Goal: Information Seeking & Learning: Learn about a topic

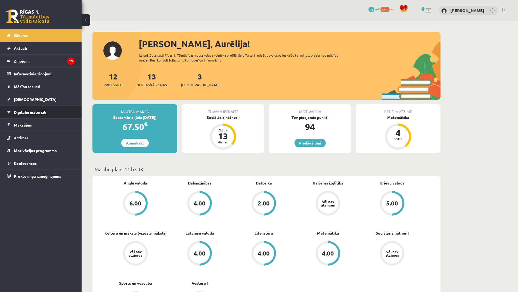
click at [39, 112] on span "Digitālie materiāli" at bounding box center [30, 112] width 32 height 5
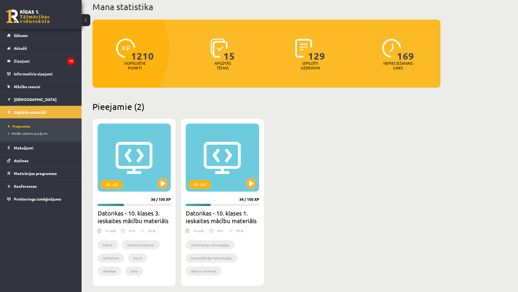
scroll to position [82, 0]
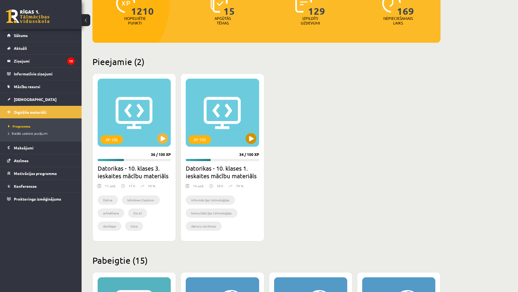
click at [211, 121] on div "XP 100" at bounding box center [222, 113] width 73 height 68
click at [221, 171] on h2 "Datorikas - 10. klases 1. ieskaites mācību materiāls" at bounding box center [222, 171] width 73 height 15
click at [221, 130] on div "XP 100" at bounding box center [222, 113] width 73 height 68
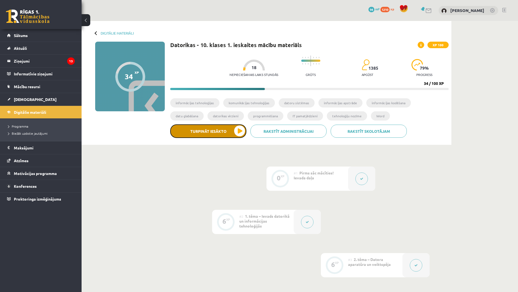
click at [234, 131] on button "Turpināt iesākto" at bounding box center [208, 131] width 76 height 14
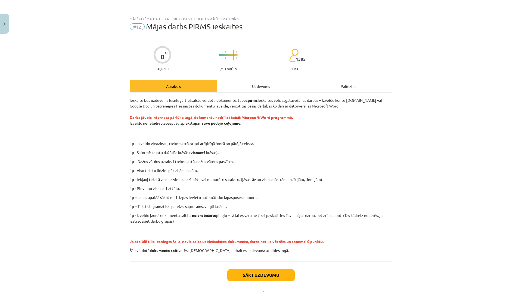
scroll to position [24, 0]
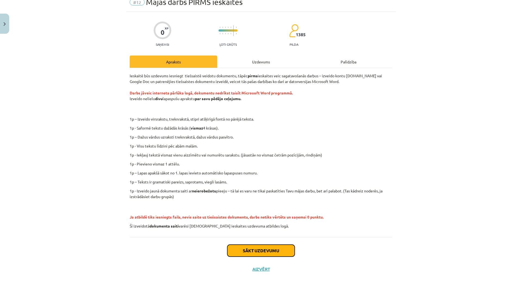
click at [251, 254] on button "Sākt uzdevumu" at bounding box center [260, 251] width 67 height 12
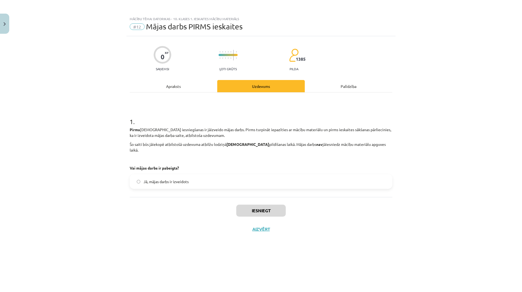
scroll to position [0, 0]
click at [150, 179] on span "Jā, mājas darbs ir izveidots" at bounding box center [166, 182] width 45 height 6
click at [247, 205] on button "Iesniegt" at bounding box center [260, 211] width 49 height 12
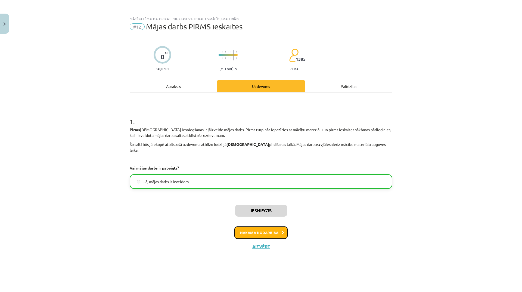
click at [257, 226] on button "Nākamā nodarbība" at bounding box center [260, 232] width 53 height 13
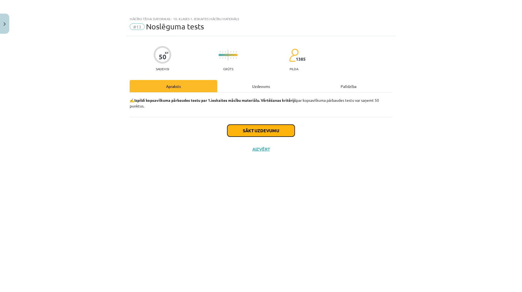
click at [250, 132] on button "Sākt uzdevumu" at bounding box center [260, 131] width 67 height 12
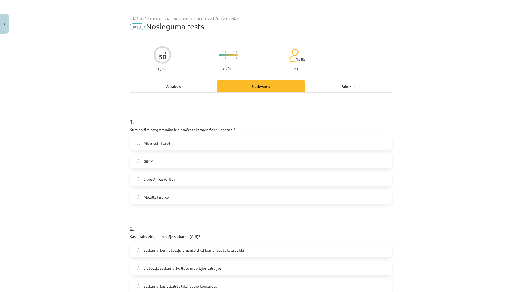
click at [160, 159] on label "GIMP" at bounding box center [261, 161] width 262 height 14
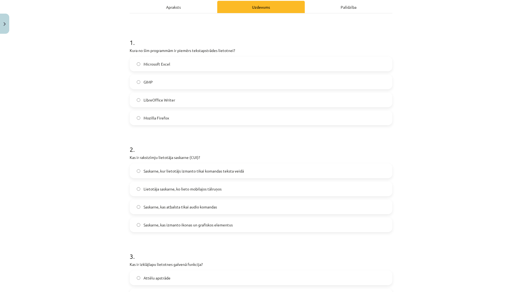
scroll to position [82, 0]
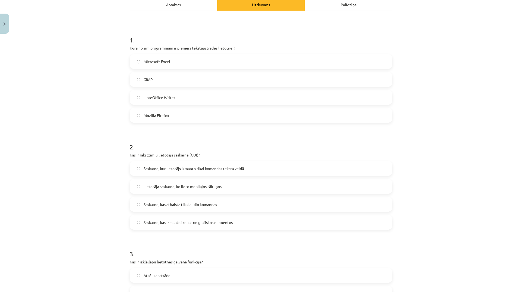
click at [162, 223] on span "Saskarne, kas izmanto ikonas un grafiskos elementus" at bounding box center [188, 222] width 89 height 6
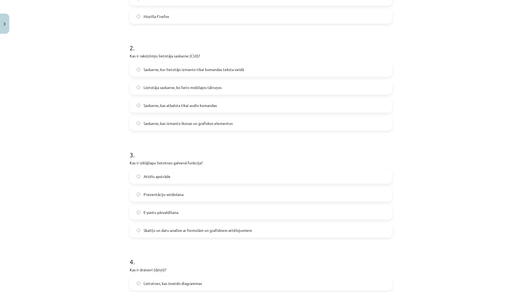
scroll to position [190, 0]
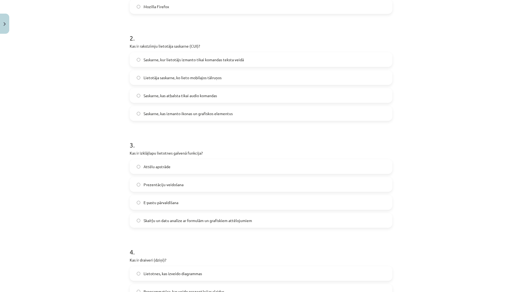
click at [174, 183] on span "Prezentāciju veidošana" at bounding box center [164, 185] width 40 height 6
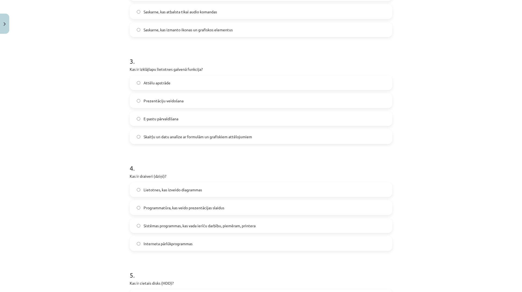
scroll to position [326, 0]
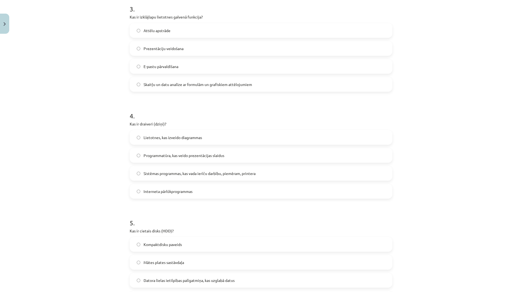
click at [165, 175] on span "Sistēmas programmas, kas vada ierīču darbību, piemēram, printera" at bounding box center [200, 174] width 112 height 6
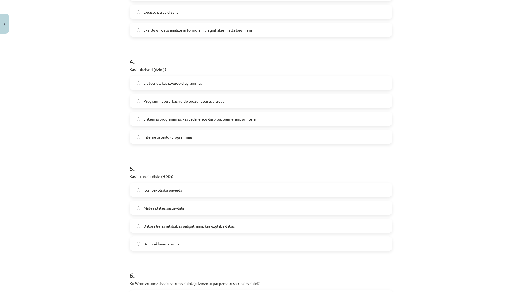
scroll to position [408, 0]
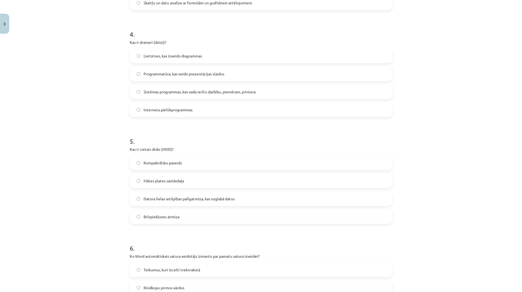
click at [197, 201] on span "Datora lielas ietilpības palīgatmiņa, kas uzglabā datus" at bounding box center [189, 199] width 91 height 6
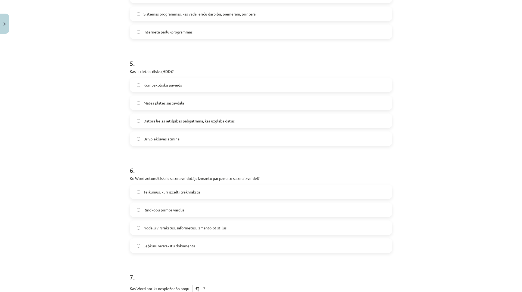
scroll to position [490, 0]
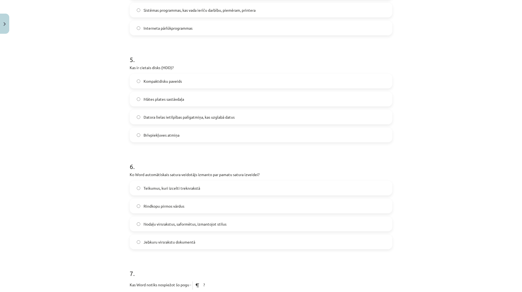
click at [179, 136] on label "Brīvpiekļuves atmiņa" at bounding box center [261, 135] width 262 height 14
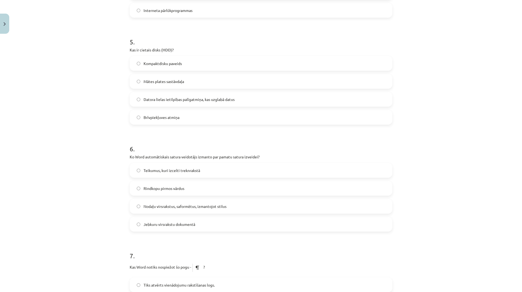
scroll to position [517, 0]
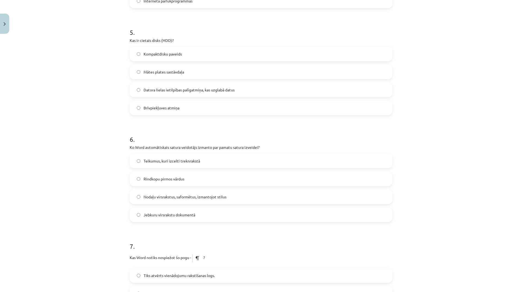
click at [184, 89] on span "Datora lielas ietilpības palīgatmiņa, kas uzglabā datus" at bounding box center [189, 90] width 91 height 6
click at [172, 196] on span "Nodaļu virsrakstus, saformētus, izmantojot stilus" at bounding box center [185, 197] width 83 height 6
click at [171, 215] on span "Jebkuru virsrakstu dokumentā" at bounding box center [170, 215] width 52 height 6
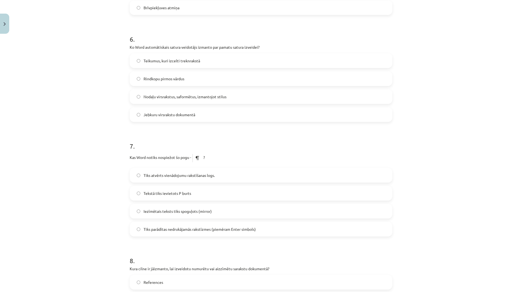
scroll to position [626, 0]
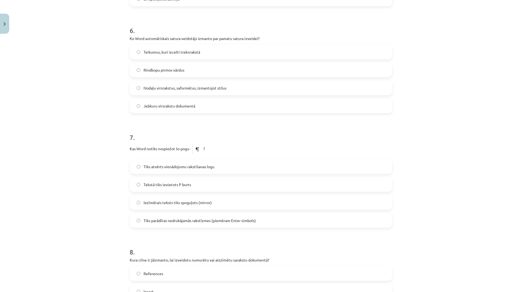
click at [173, 223] on label "Tiks parādītas nedrukājamās rakstīzmes (piemēram Enter simbols)" at bounding box center [261, 220] width 262 height 14
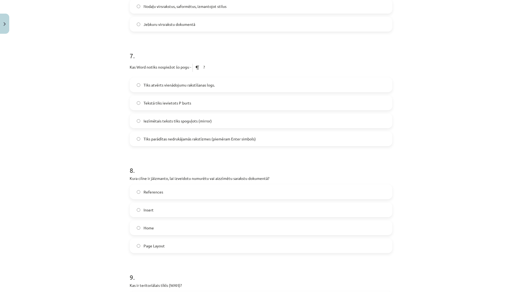
scroll to position [734, 0]
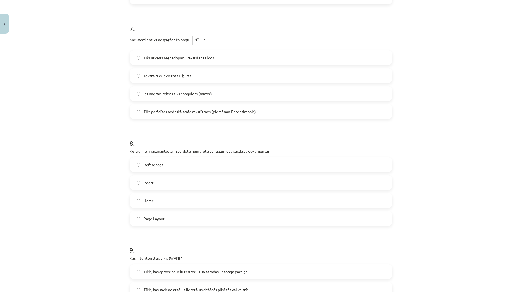
click at [184, 166] on label "References" at bounding box center [261, 165] width 262 height 14
click at [169, 201] on label "Home" at bounding box center [261, 201] width 262 height 14
click at [165, 215] on label "Page Layout" at bounding box center [261, 219] width 262 height 14
click at [166, 163] on label "References" at bounding box center [261, 165] width 262 height 14
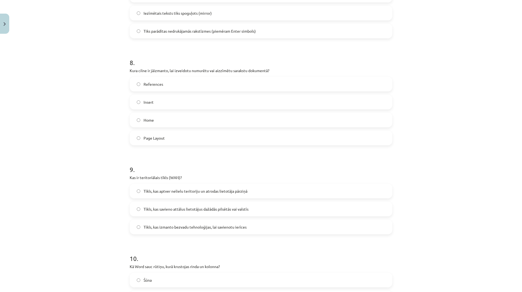
scroll to position [816, 0]
click at [202, 190] on span "Tīkls, kas aptver nelielu teritoriju un atrodas lietotāja pārziņā" at bounding box center [196, 190] width 104 height 6
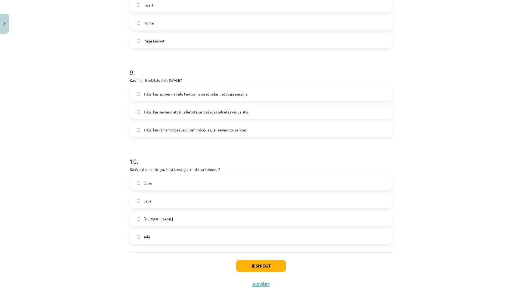
scroll to position [925, 0]
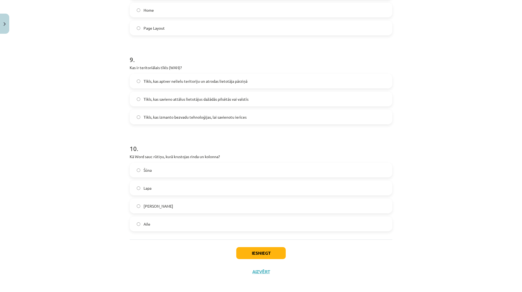
click at [160, 172] on label "Šūna" at bounding box center [261, 170] width 262 height 14
click at [249, 255] on button "Iesniegt" at bounding box center [260, 253] width 49 height 12
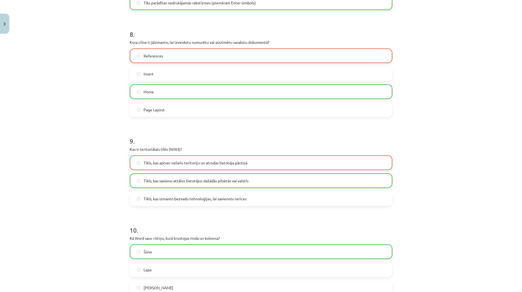
scroll to position [945, 0]
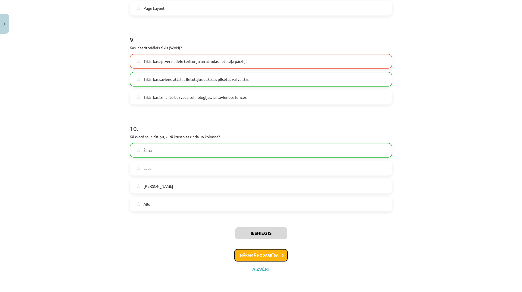
click at [255, 255] on button "Nākamā nodarbība" at bounding box center [260, 255] width 53 height 13
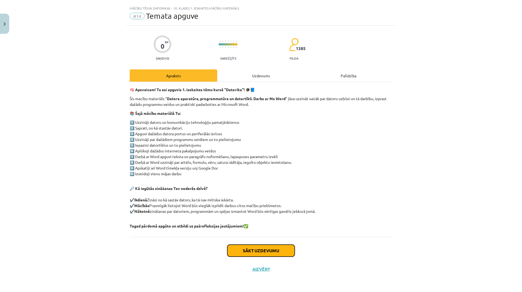
click at [249, 247] on button "Sākt uzdevumu" at bounding box center [260, 251] width 67 height 12
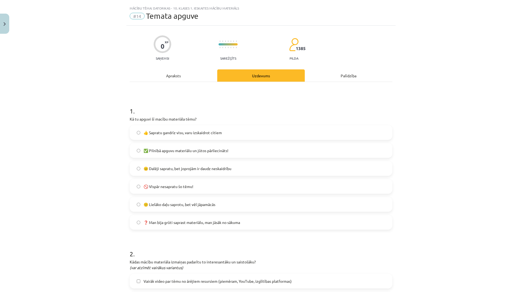
click at [159, 225] on span "❓ Man bija grūti saprast materiālu, man jāsāk no sākuma" at bounding box center [192, 222] width 97 height 6
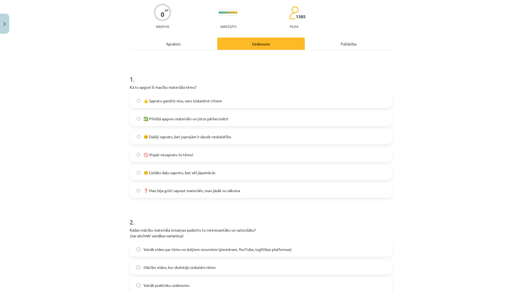
scroll to position [92, 0]
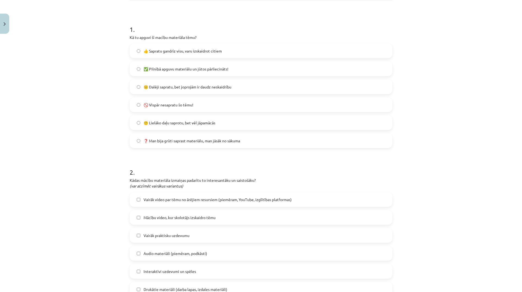
click at [185, 87] on span "😐 Dalēji sapratu, bet joprojām ir daudz neskaidrību" at bounding box center [188, 87] width 88 height 6
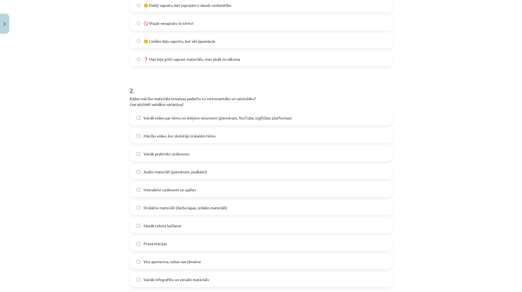
click at [164, 155] on span "Vairāk praktisku uzdevumu" at bounding box center [167, 154] width 46 height 6
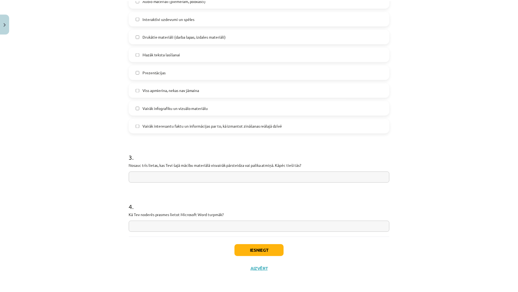
scroll to position [345, 0]
click at [174, 175] on input "text" at bounding box center [261, 176] width 263 height 11
click at [203, 180] on input "text" at bounding box center [261, 176] width 263 height 11
click at [167, 178] on input "**********" at bounding box center [261, 176] width 263 height 11
click at [184, 177] on input "**********" at bounding box center [261, 176] width 263 height 11
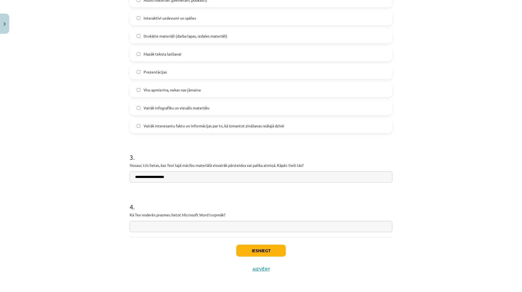
click at [134, 175] on input "**********" at bounding box center [261, 176] width 263 height 11
click at [154, 180] on input "**********" at bounding box center [261, 176] width 263 height 11
click at [200, 178] on input "**********" at bounding box center [261, 176] width 263 height 11
type input "**********"
click at [167, 224] on input "text" at bounding box center [261, 226] width 263 height 11
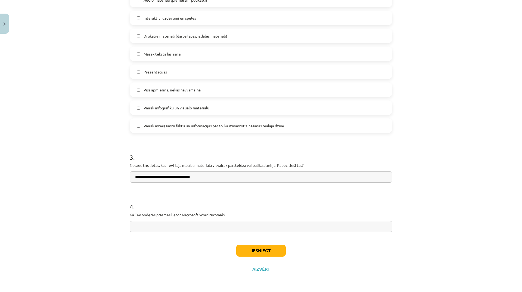
click at [204, 226] on input "text" at bounding box center [261, 226] width 263 height 11
type input "**********"
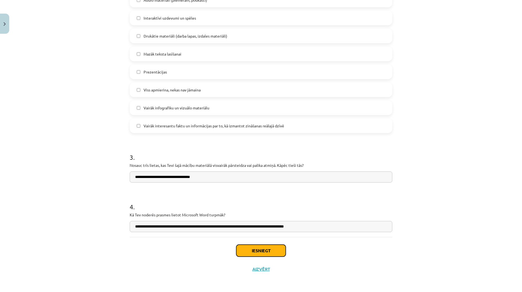
click at [262, 250] on button "Iesniegt" at bounding box center [260, 251] width 49 height 12
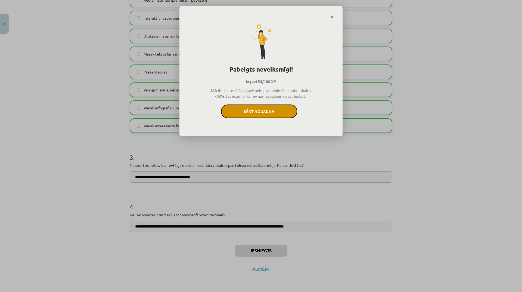
click at [250, 115] on button "Sākt no jauna" at bounding box center [259, 111] width 76 height 14
drag, startPoint x: 264, startPoint y: 113, endPoint x: 286, endPoint y: 25, distance: 90.4
click at [263, 114] on button "Sākt no jauna" at bounding box center [259, 111] width 76 height 14
click at [270, 112] on button "Sākt no jauna" at bounding box center [259, 111] width 76 height 14
click at [331, 17] on icon "Close" at bounding box center [331, 17] width 3 height 4
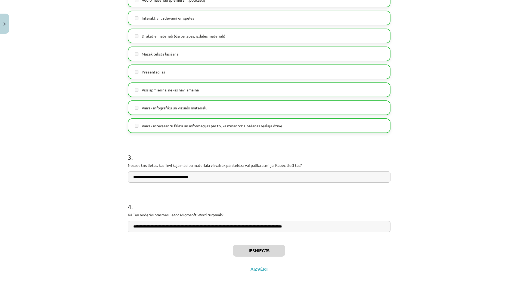
click at [259, 272] on div "Iesniegts Aizvērt" at bounding box center [259, 256] width 263 height 38
click at [260, 269] on button "Aizvērt" at bounding box center [259, 268] width 21 height 5
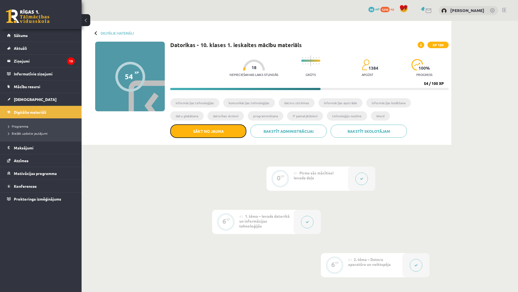
drag, startPoint x: 203, startPoint y: 130, endPoint x: 281, endPoint y: 26, distance: 130.3
click at [203, 130] on button "Sākt no jauna" at bounding box center [208, 131] width 76 height 14
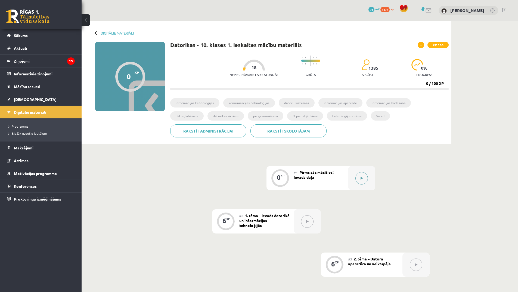
click at [360, 178] on button at bounding box center [361, 178] width 13 height 13
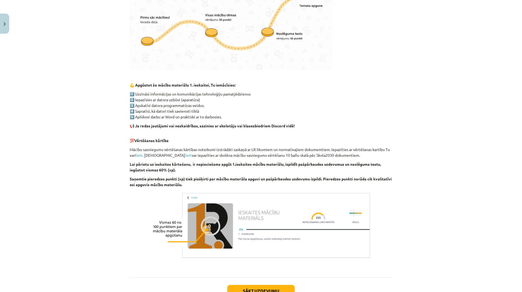
scroll to position [285, 0]
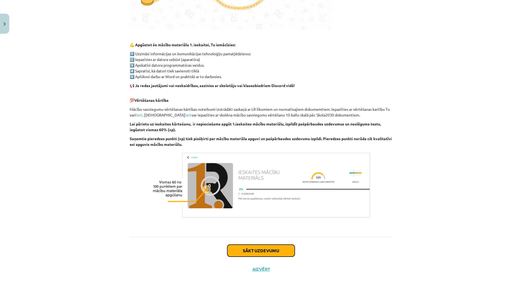
click at [255, 247] on button "Sākt uzdevumu" at bounding box center [260, 251] width 67 height 12
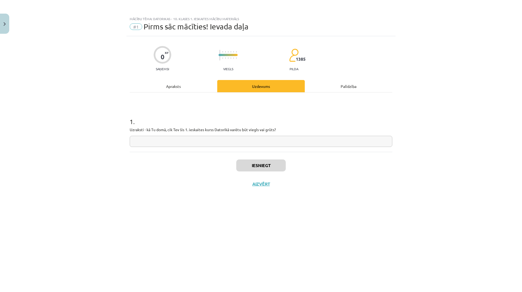
click at [227, 143] on input "text" at bounding box center [261, 141] width 263 height 11
type input "**********"
click at [266, 171] on button "Iesniegt" at bounding box center [260, 165] width 49 height 12
click at [262, 182] on button "Nākamā nodarbība" at bounding box center [260, 187] width 53 height 13
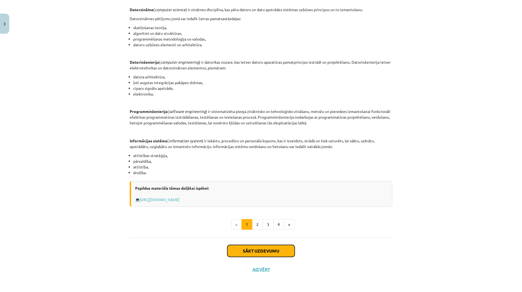
click at [259, 250] on button "Sākt uzdevumu" at bounding box center [260, 251] width 67 height 12
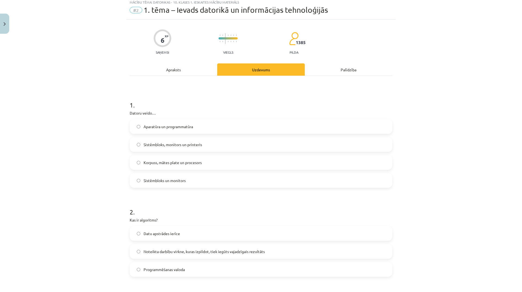
scroll to position [14, 0]
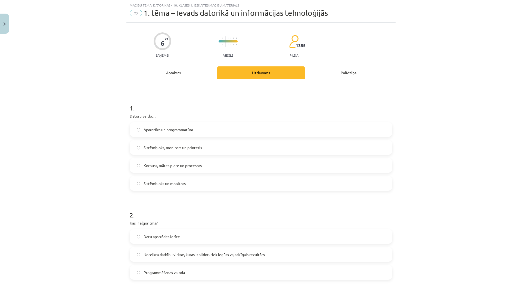
click at [169, 147] on span "Sistēmbloks, monitors un printeris" at bounding box center [173, 148] width 58 height 6
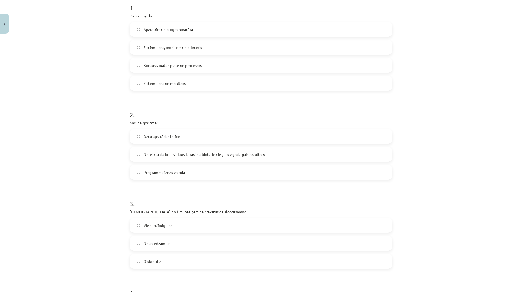
scroll to position [122, 0]
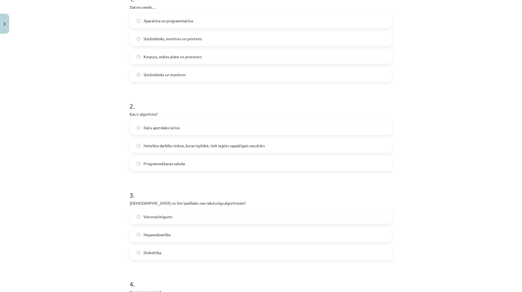
click at [168, 146] on span "Noteikta darbību virkne, kuras izpildot, tiek iegūts vajadzīgais rezultāts" at bounding box center [204, 146] width 121 height 6
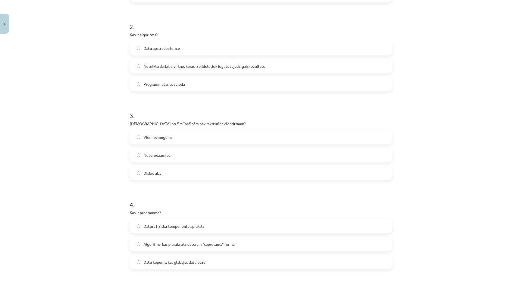
scroll to position [204, 0]
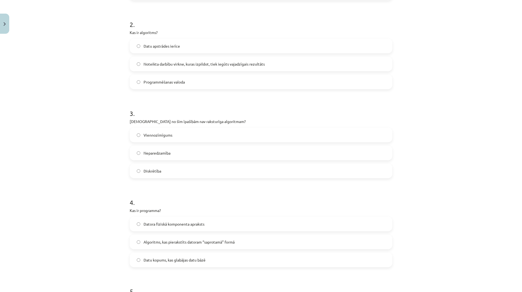
click at [168, 154] on span "Neparedzamība" at bounding box center [157, 153] width 27 height 6
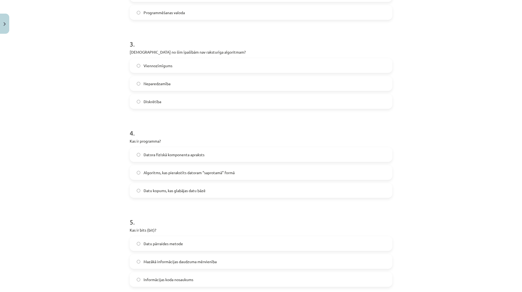
scroll to position [286, 0]
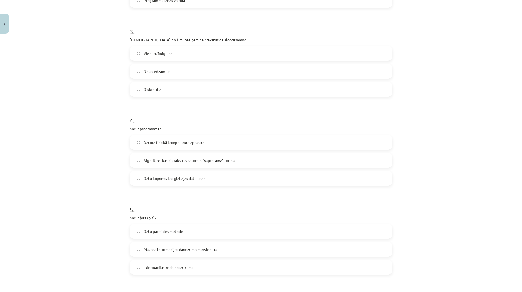
click at [181, 164] on label "Algoritms, kas pierakstīts datoram “saprotamā” formā" at bounding box center [261, 160] width 262 height 14
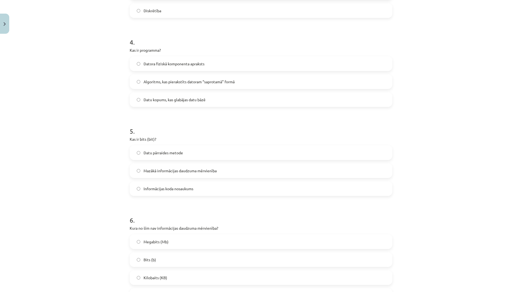
scroll to position [394, 0]
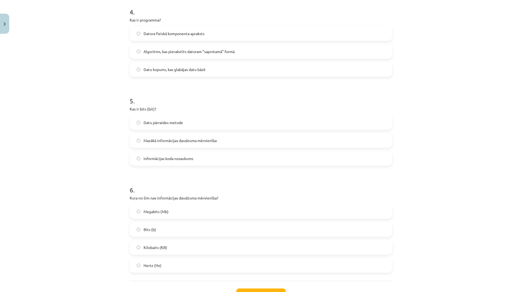
click at [172, 140] on span "Mazākā informācijas daudzuma mērvienība" at bounding box center [180, 141] width 73 height 6
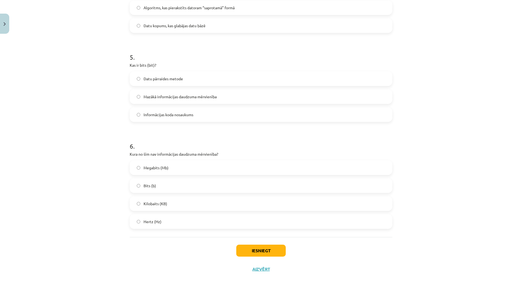
click at [159, 221] on span "Hertz (Hz)" at bounding box center [153, 222] width 18 height 6
click at [252, 252] on button "Iesniegt" at bounding box center [260, 251] width 49 height 12
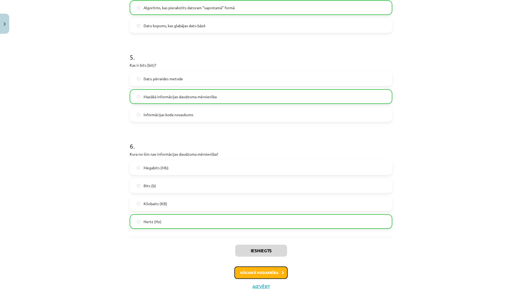
click at [248, 271] on button "Nākamā nodarbība" at bounding box center [260, 272] width 53 height 13
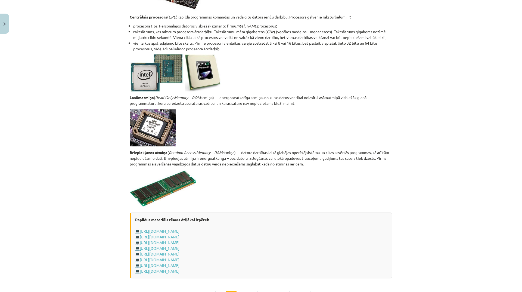
scroll to position [802, 0]
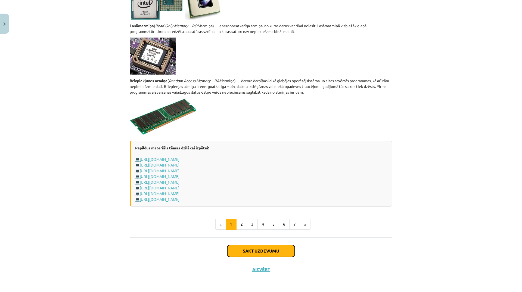
click at [286, 247] on button "Sākt uzdevumu" at bounding box center [260, 251] width 67 height 12
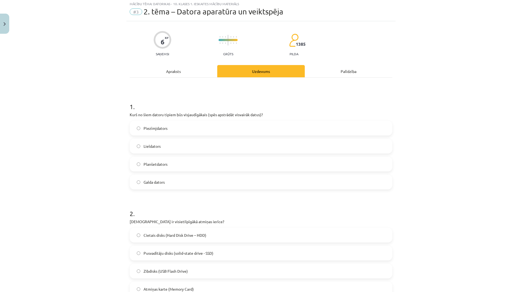
scroll to position [14, 0]
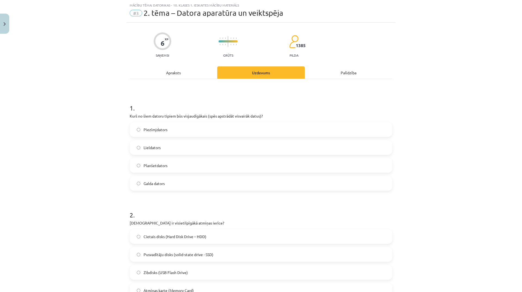
click at [165, 185] on label "Galda dators" at bounding box center [261, 184] width 262 height 14
click at [157, 146] on span "Lieldators" at bounding box center [152, 148] width 17 height 6
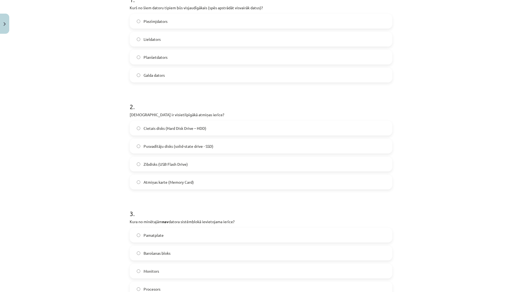
scroll to position [122, 0]
click at [172, 128] on span "Cietais disks (Hard Disk Drive – HDD)" at bounding box center [175, 128] width 63 height 6
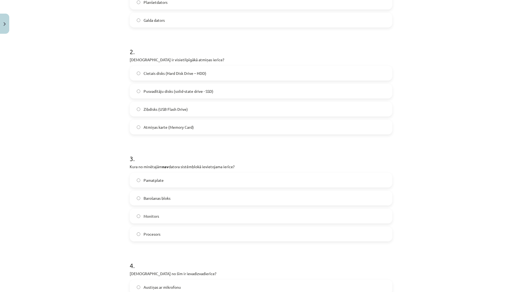
scroll to position [204, 0]
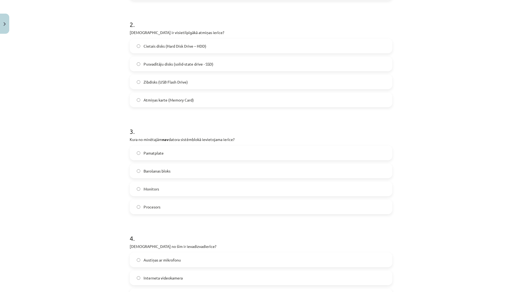
click at [165, 192] on label "Monitors" at bounding box center [261, 189] width 262 height 14
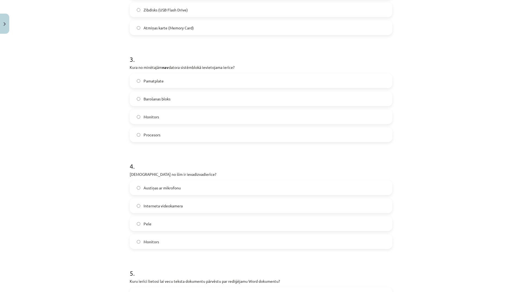
scroll to position [286, 0]
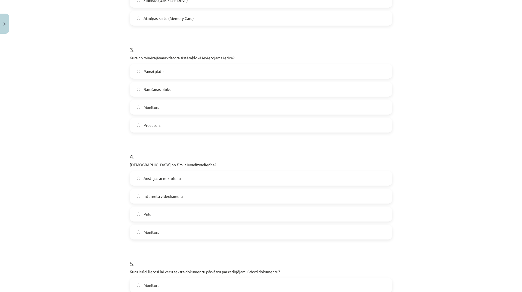
click at [168, 180] on span "Austiņas ar mikrofonu" at bounding box center [162, 178] width 37 height 6
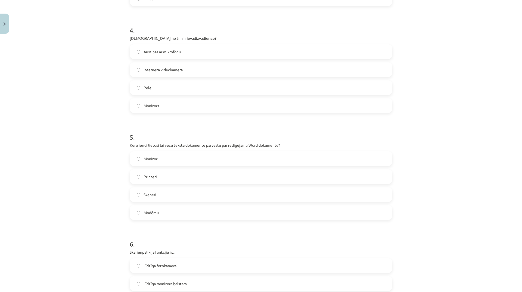
scroll to position [422, 0]
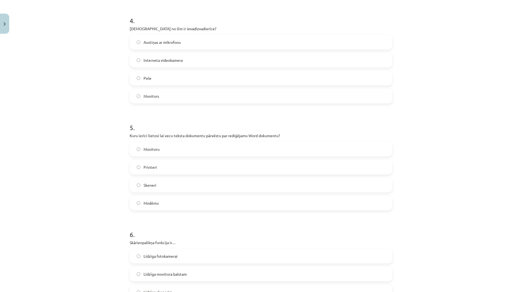
click at [157, 151] on span "Monitoru" at bounding box center [152, 149] width 16 height 6
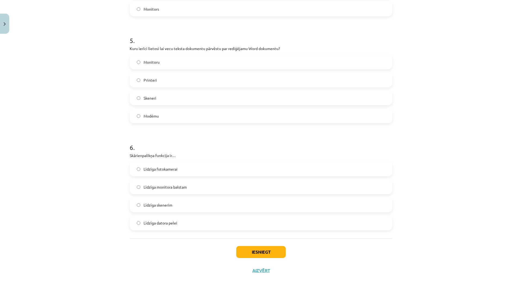
scroll to position [510, 0]
click at [171, 201] on label "Līdzīga skenerim" at bounding box center [261, 204] width 262 height 14
click at [268, 249] on button "Iesniegt" at bounding box center [260, 251] width 49 height 12
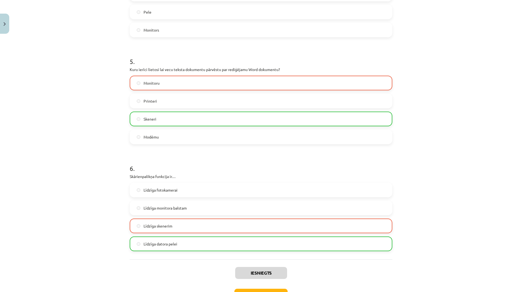
scroll to position [527, 0]
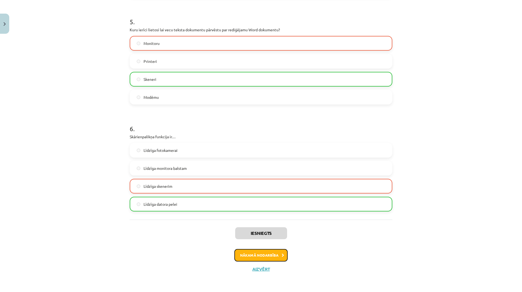
click at [247, 258] on button "Nākamā nodarbība" at bounding box center [260, 255] width 53 height 13
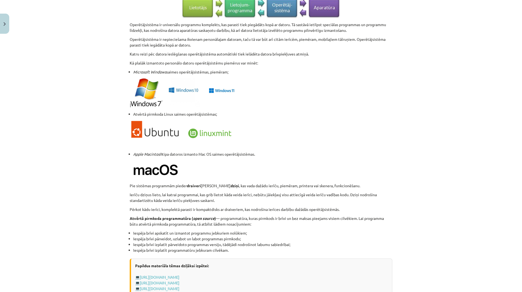
scroll to position [394, 0]
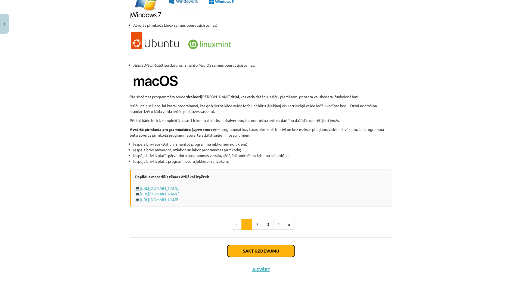
click at [261, 248] on button "Sākt uzdevumu" at bounding box center [260, 251] width 67 height 12
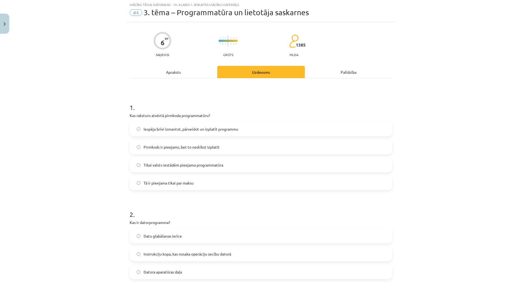
scroll to position [14, 0]
click at [183, 130] on span "Iespēja brīvi izmantot, pārveidot un izplatīt programmu" at bounding box center [191, 130] width 95 height 6
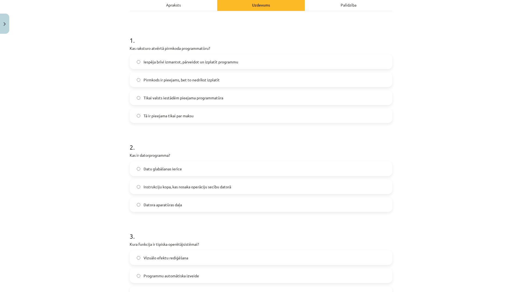
scroll to position [95, 0]
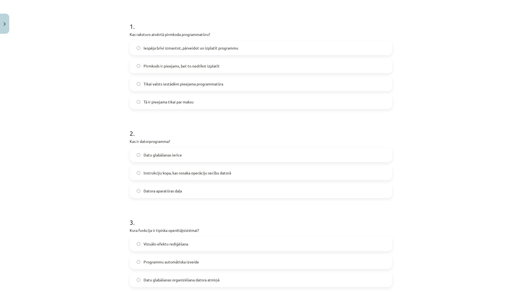
click at [168, 173] on span "Instrukciju kopa, kas nosaka operāciju secību datorā" at bounding box center [188, 173] width 88 height 6
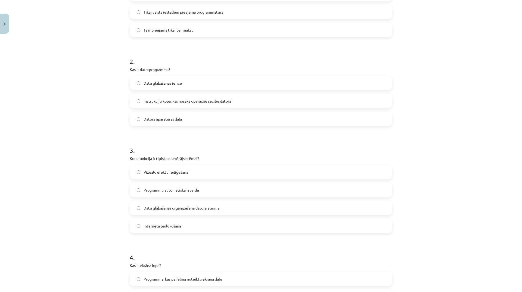
scroll to position [177, 0]
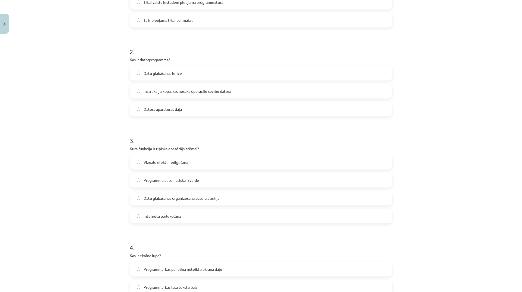
click at [209, 196] on span "Datu glabāšanas organizēšana datora atmiņā" at bounding box center [182, 198] width 76 height 6
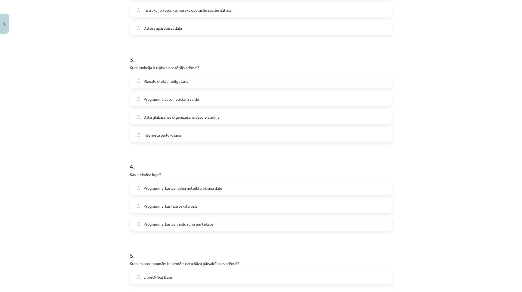
scroll to position [258, 0]
click at [187, 209] on label "Programma, kas lasa tekstu balsī" at bounding box center [261, 206] width 262 height 14
click at [183, 189] on span "Programma, kas palielina noteiktu ekrāna daļu" at bounding box center [183, 188] width 79 height 6
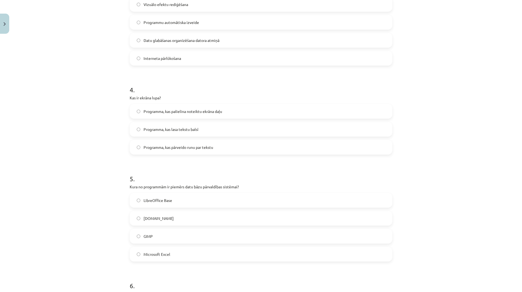
scroll to position [367, 0]
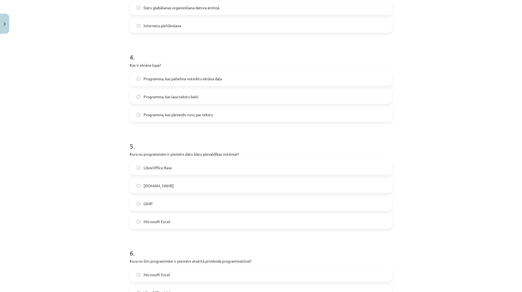
click at [176, 171] on label "LibreOffice Base" at bounding box center [261, 168] width 262 height 14
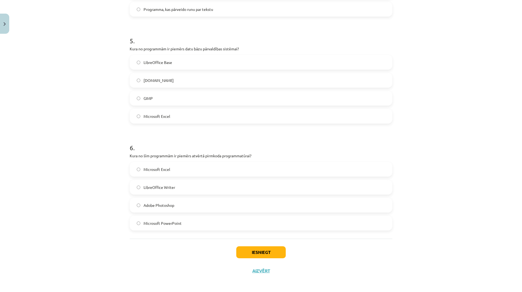
scroll to position [474, 0]
click at [174, 186] on label "LibreOffice Writer" at bounding box center [261, 186] width 262 height 14
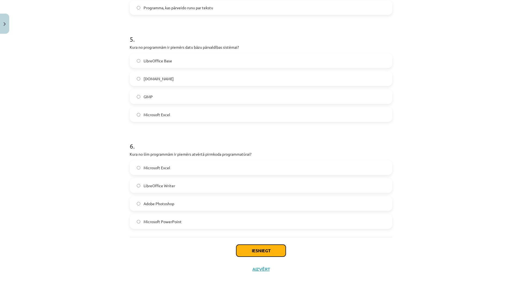
click at [272, 252] on button "Iesniegt" at bounding box center [260, 251] width 49 height 12
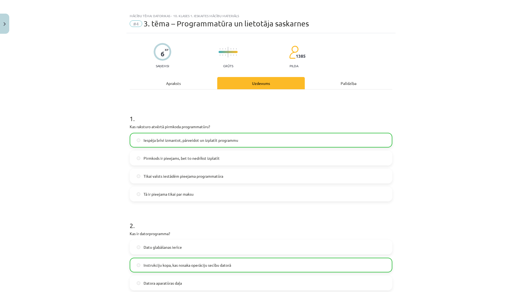
scroll to position [0, 0]
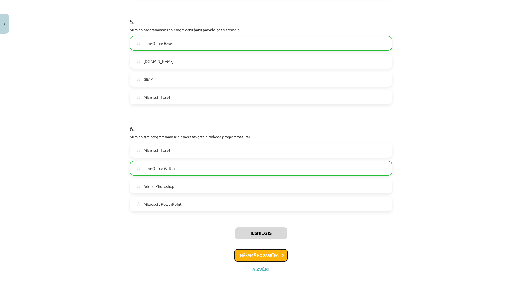
click at [256, 253] on button "Nākamā nodarbība" at bounding box center [260, 255] width 53 height 13
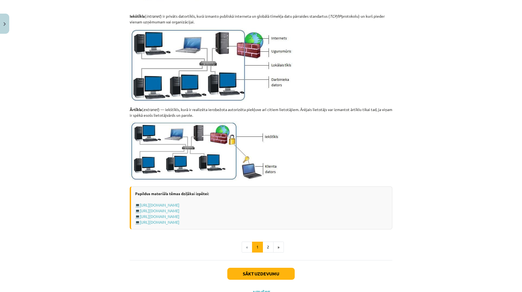
scroll to position [558, 0]
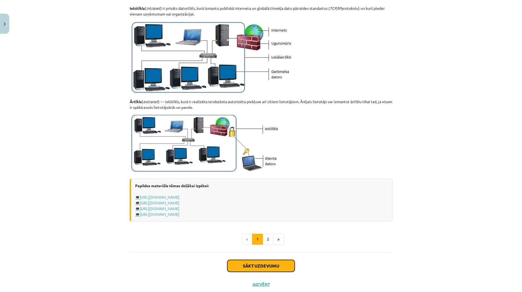
click at [254, 264] on button "Sākt uzdevumu" at bounding box center [260, 266] width 67 height 12
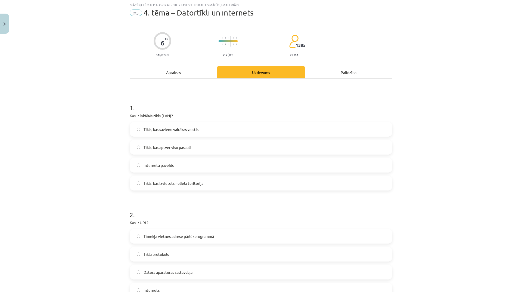
scroll to position [14, 0]
click at [188, 186] on label "Tīkls, kas izvietots nelielā teritorijā" at bounding box center [261, 184] width 262 height 14
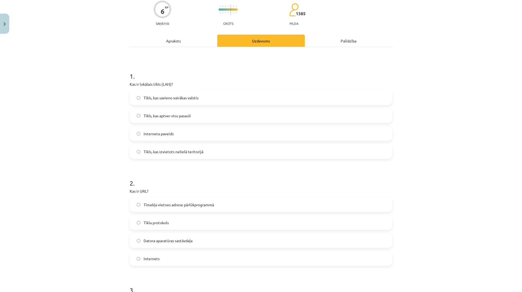
scroll to position [95, 0]
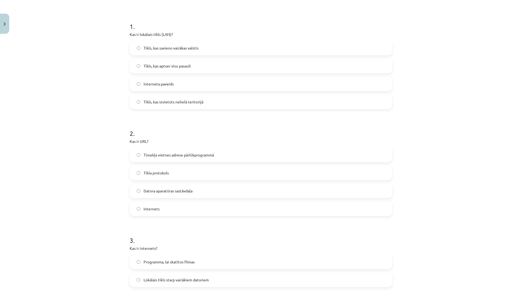
click at [185, 158] on label "Tīmekļa vietnes adrese pārlūkprogrammā" at bounding box center [261, 155] width 262 height 14
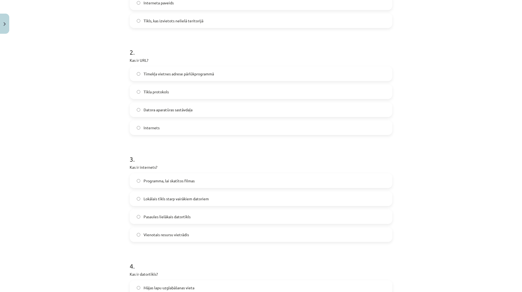
scroll to position [177, 0]
click at [182, 202] on label "Lokālais tīkls starp vairākiem datoriem" at bounding box center [261, 198] width 262 height 14
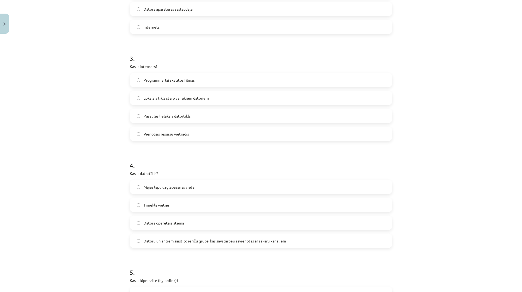
scroll to position [286, 0]
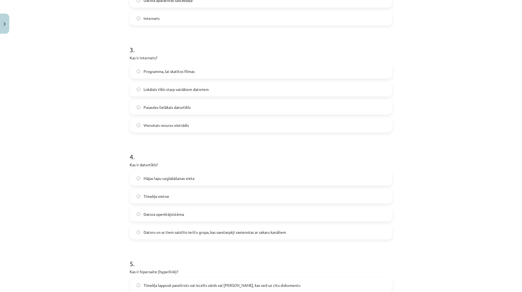
click at [193, 234] on span "Datoru un ar tiem saistīto ierīču grupa, kas savstarpēji savienotas ar sakaru k…" at bounding box center [215, 232] width 143 height 6
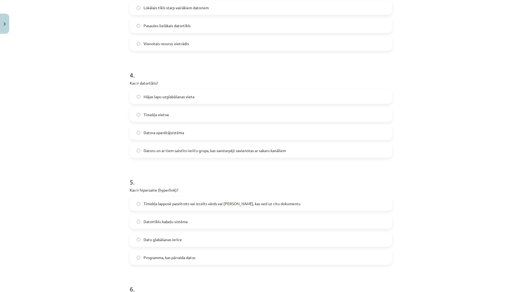
scroll to position [394, 0]
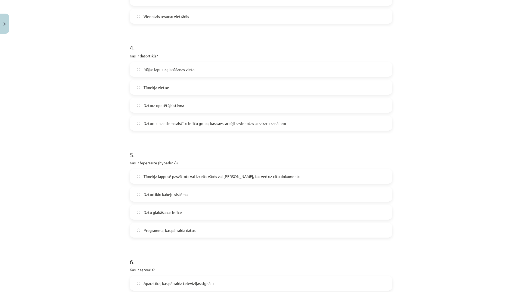
click at [183, 176] on span "Tīmekļa lappusē pasvītrots vai izcelts vārds vai frāze, kas ved uz citu dokumen…" at bounding box center [222, 177] width 157 height 6
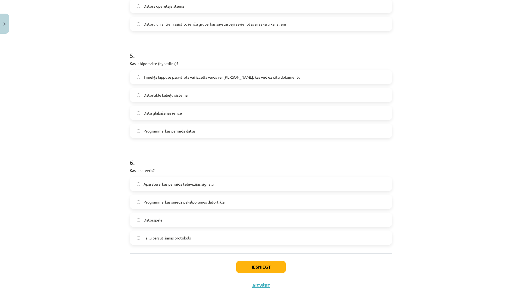
scroll to position [503, 0]
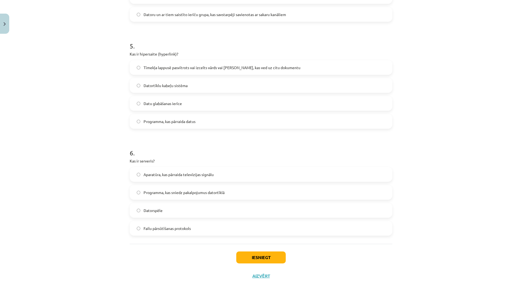
click at [199, 196] on label "Programma, kas sniedz pakalpojumus datortīklā" at bounding box center [261, 192] width 262 height 14
click at [236, 255] on button "Iesniegt" at bounding box center [260, 257] width 49 height 12
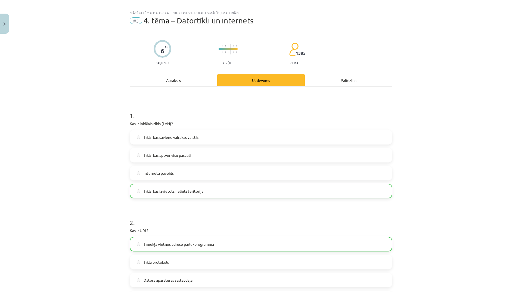
scroll to position [0, 0]
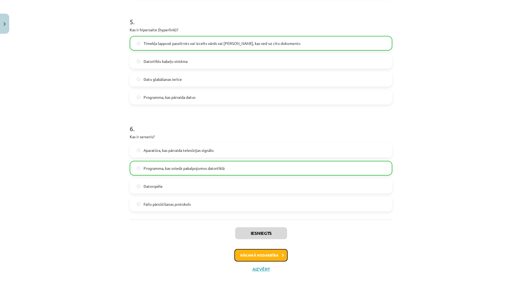
click at [258, 254] on button "Nākamā nodarbība" at bounding box center [260, 255] width 53 height 13
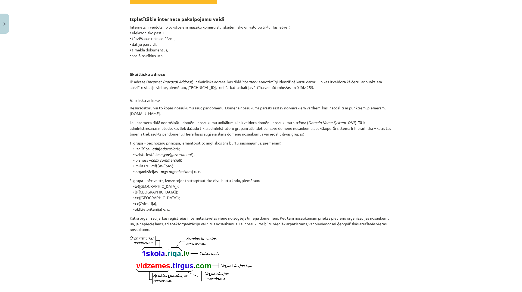
scroll to position [95, 0]
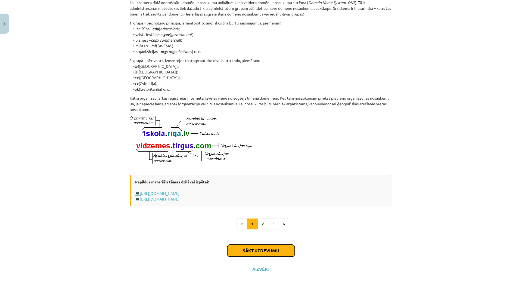
click at [250, 246] on button "Sākt uzdevumu" at bounding box center [260, 251] width 67 height 12
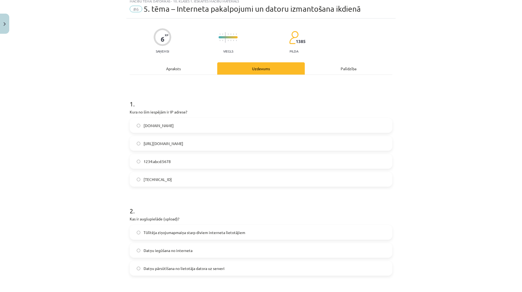
scroll to position [14, 0]
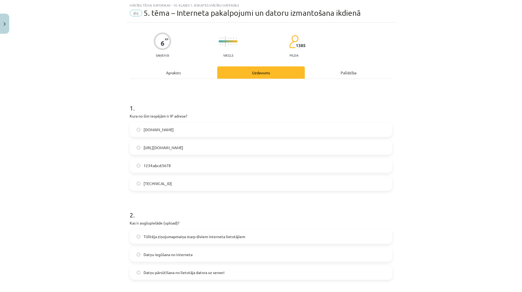
click at [171, 185] on label "192.100.81.101" at bounding box center [261, 184] width 262 height 14
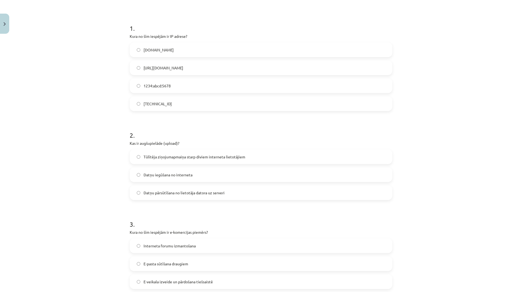
scroll to position [95, 0]
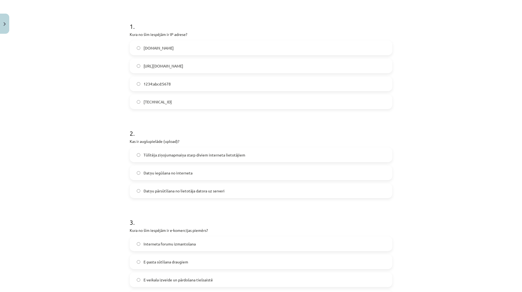
click at [189, 193] on span "Datņu pārsūtīšana no lietotāja datora uz serveri" at bounding box center [184, 191] width 81 height 6
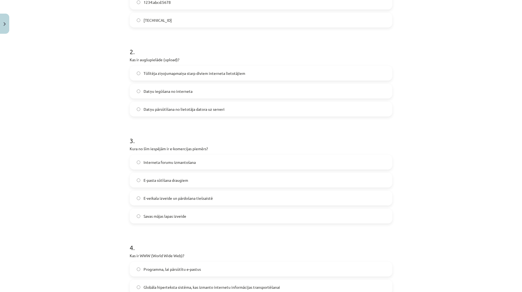
click at [174, 199] on span "E-veikala izveide un pārdošana tiešsaistē" at bounding box center [178, 198] width 69 height 6
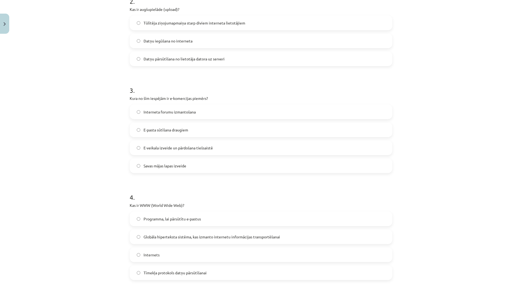
scroll to position [258, 0]
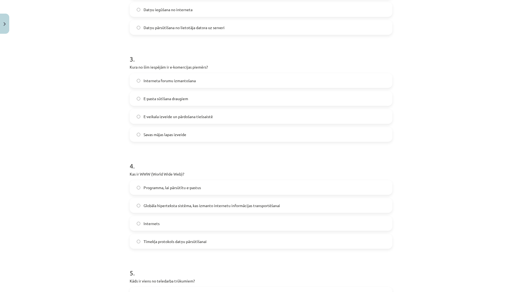
click at [215, 206] on span "Globāla hiperteksta sistēma, kas izmanto internetu informācijas transportēšanai" at bounding box center [212, 206] width 137 height 6
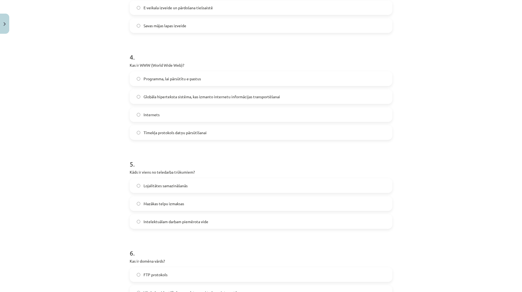
scroll to position [422, 0]
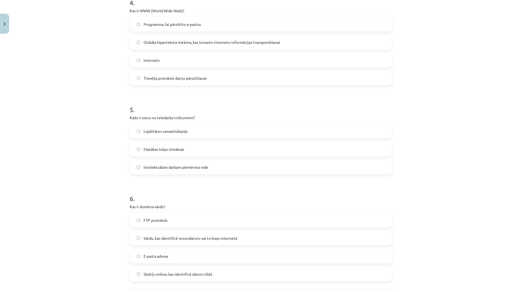
click at [172, 132] on span "Lojalitātes samazināšanās" at bounding box center [166, 131] width 44 height 6
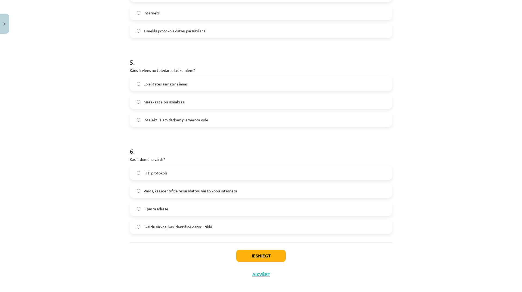
scroll to position [474, 0]
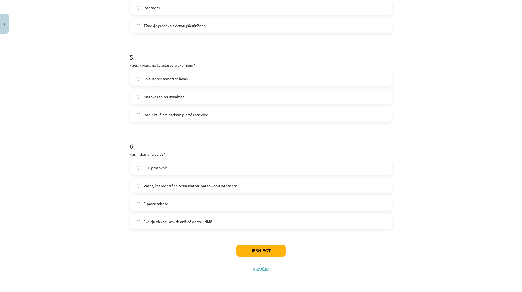
click at [193, 186] on span "Vārds, kas identificē resursdatoru vai to kopu internetā" at bounding box center [191, 186] width 94 height 6
click at [253, 255] on button "Iesniegt" at bounding box center [260, 251] width 49 height 12
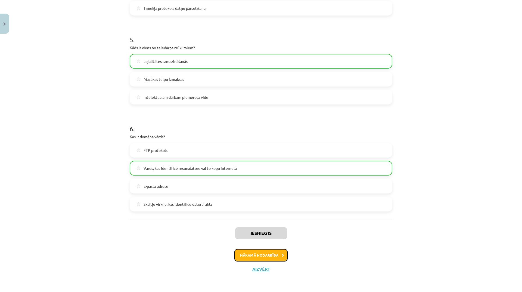
click at [268, 258] on button "Nākamā nodarbība" at bounding box center [260, 255] width 53 height 13
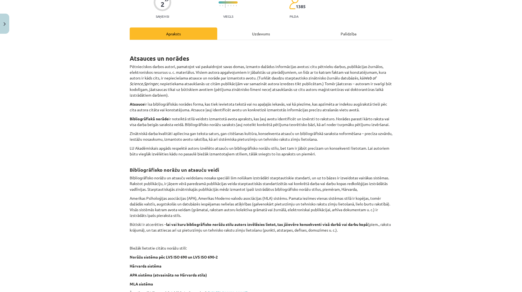
scroll to position [54, 0]
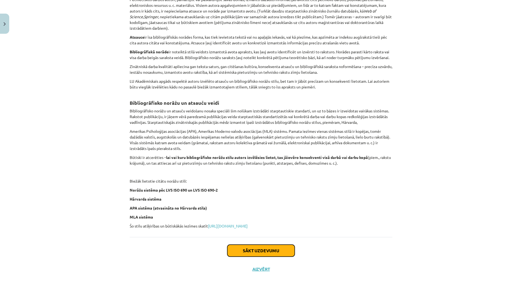
click at [265, 253] on button "Sākt uzdevumu" at bounding box center [260, 251] width 67 height 12
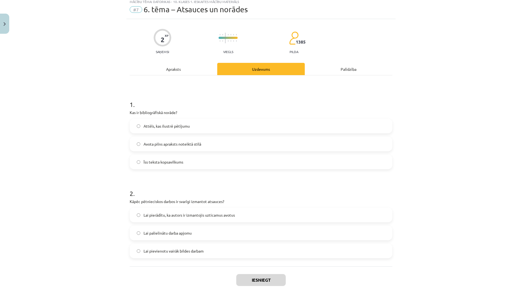
scroll to position [14, 0]
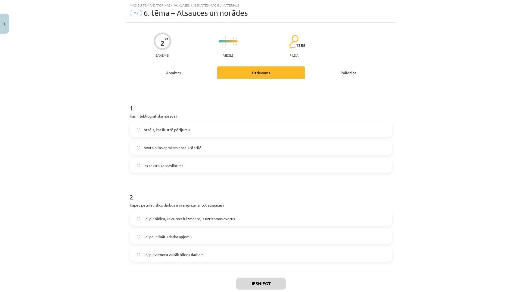
click at [178, 150] on label "Avota pilns apraksts noteiktā stilā" at bounding box center [261, 148] width 262 height 14
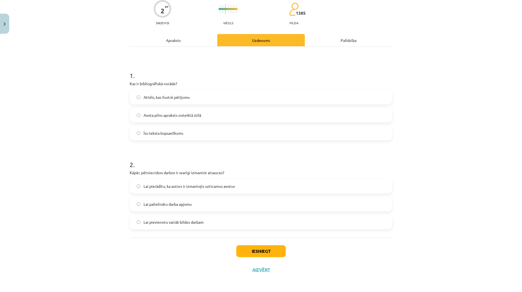
scroll to position [47, 0]
click at [176, 187] on span "Lai pierādītu, ka autors ir izmantojis uzticamus avotus" at bounding box center [189, 186] width 91 height 6
click at [244, 251] on button "Iesniegt" at bounding box center [260, 251] width 49 height 12
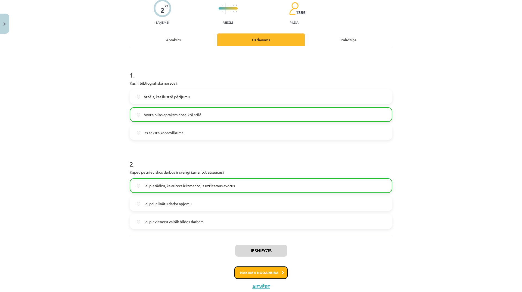
click at [269, 269] on button "Nākamā nodarbība" at bounding box center [260, 272] width 53 height 13
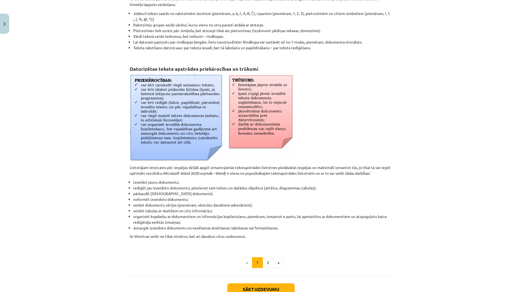
scroll to position [122, 0]
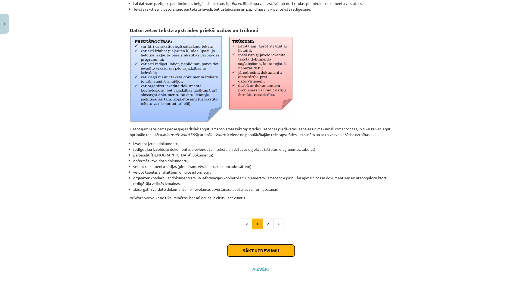
click at [251, 253] on button "Sākt uzdevumu" at bounding box center [260, 251] width 67 height 12
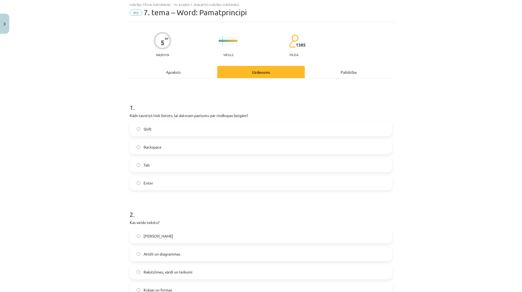
scroll to position [14, 0]
click at [166, 181] on label "Enter" at bounding box center [261, 184] width 262 height 14
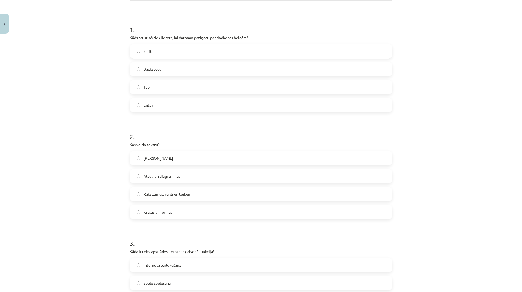
scroll to position [95, 0]
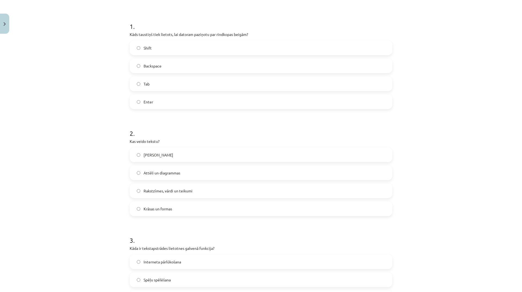
click at [178, 189] on span "Rakstzīmes, vārdi un teikumi" at bounding box center [168, 191] width 49 height 6
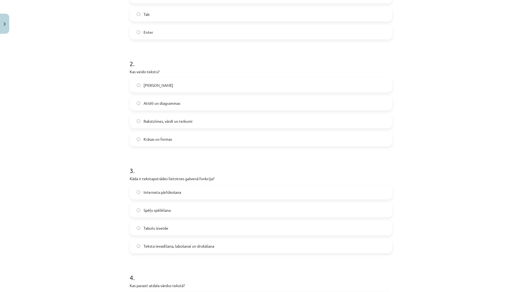
scroll to position [177, 0]
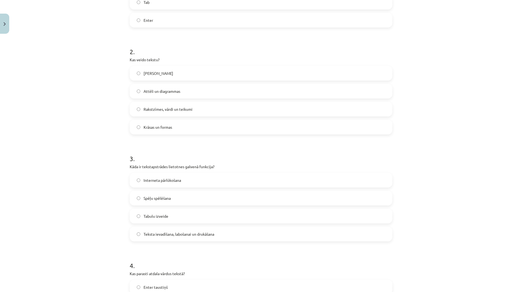
click at [172, 236] on span "Teksta ievadīšana, labošanai un drukāšana" at bounding box center [179, 234] width 71 height 6
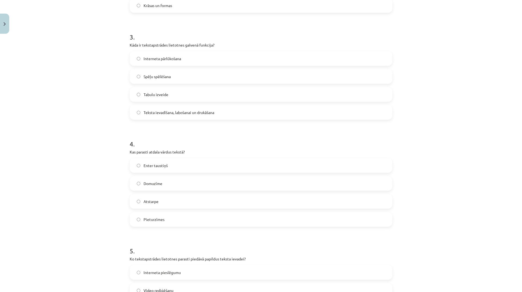
scroll to position [313, 0]
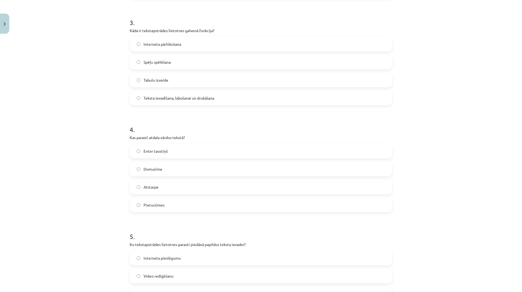
click at [163, 151] on span "Enter taustiņš" at bounding box center [156, 151] width 24 height 6
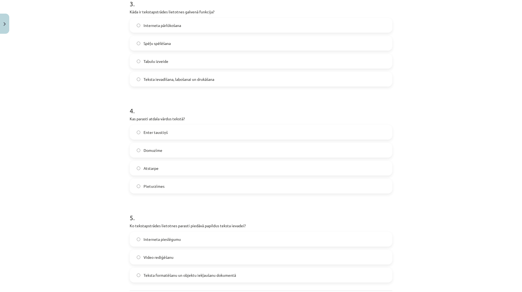
scroll to position [340, 0]
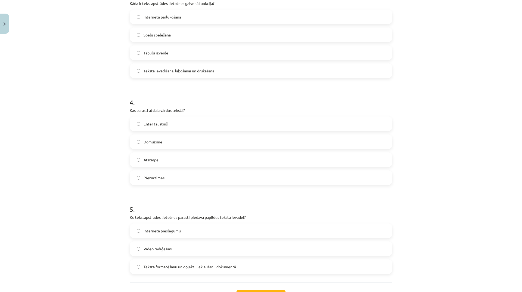
click at [157, 146] on label "Domuzīme" at bounding box center [261, 142] width 262 height 14
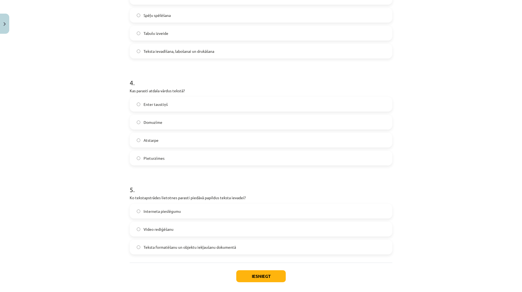
scroll to position [385, 0]
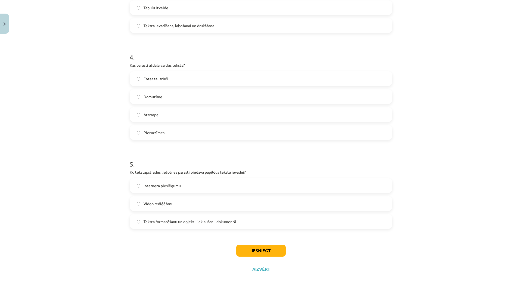
click at [162, 223] on span "Teksta formatēšanu un objektu iekļaušanu dokumentā" at bounding box center [190, 222] width 92 height 6
click at [251, 249] on button "Iesniegt" at bounding box center [260, 251] width 49 height 12
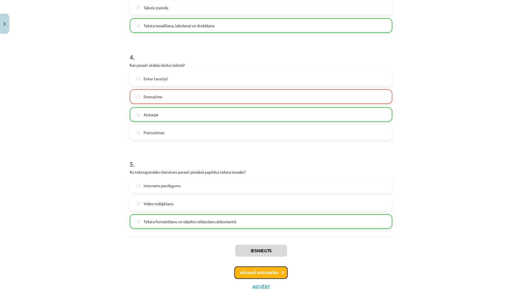
click at [253, 275] on button "Nākamā nodarbība" at bounding box center [260, 272] width 53 height 13
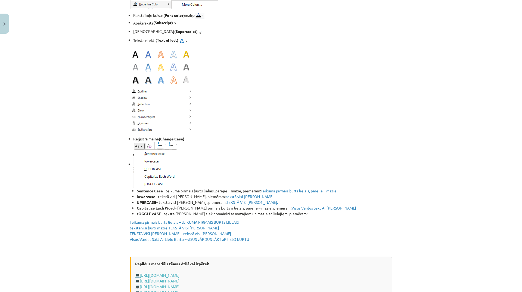
scroll to position [775, 0]
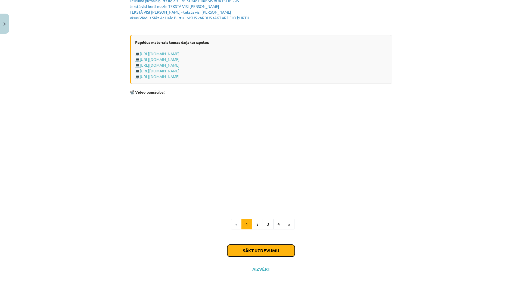
click at [243, 249] on button "Sākt uzdevumu" at bounding box center [260, 251] width 67 height 12
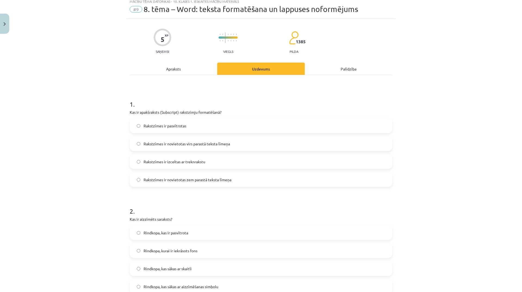
scroll to position [14, 0]
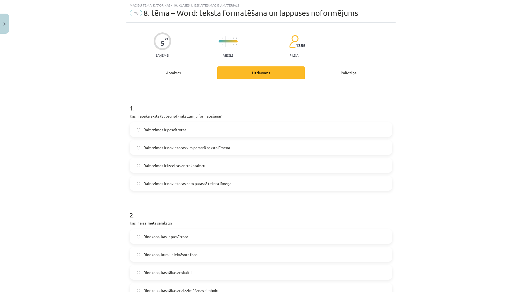
click at [190, 186] on span "Rakstzīmes ir novietotas zem parastā teksta līmeņa" at bounding box center [188, 184] width 88 height 6
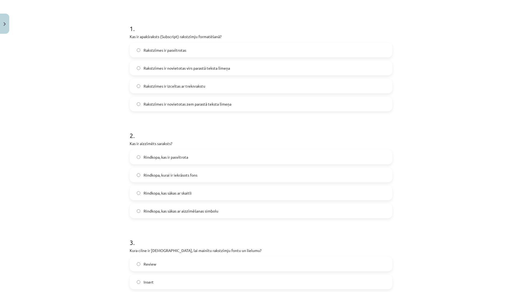
scroll to position [95, 0]
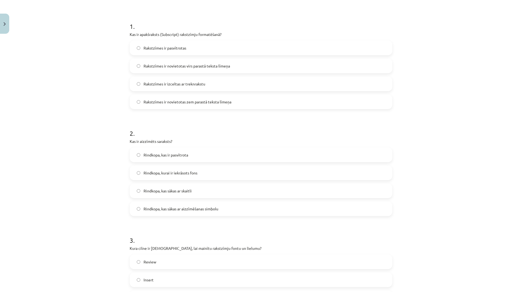
click at [174, 175] on span "Rindkopa, kurai ir iekrāsots fons" at bounding box center [171, 173] width 54 height 6
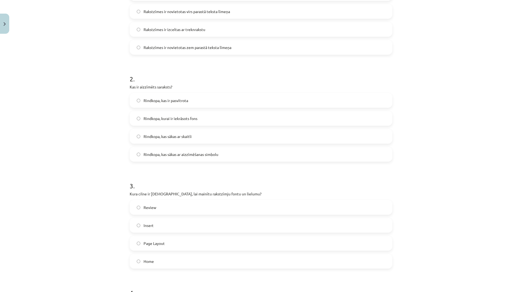
scroll to position [177, 0]
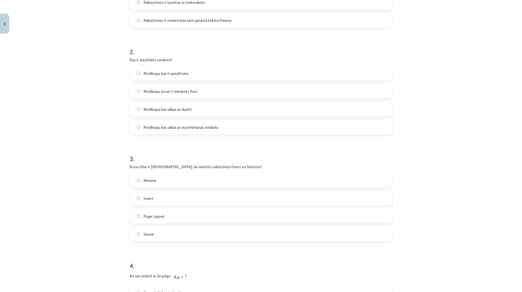
click at [153, 233] on label "Home" at bounding box center [261, 234] width 262 height 14
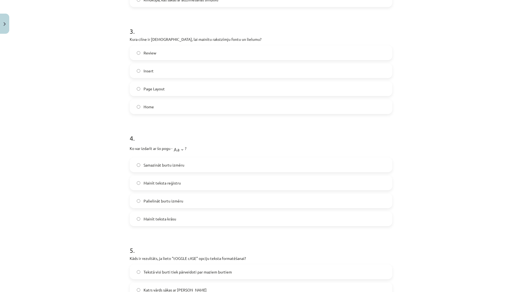
scroll to position [313, 0]
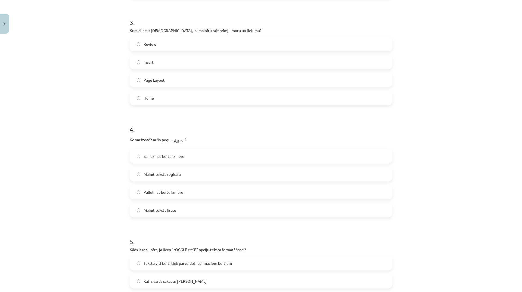
click at [167, 179] on label "Mainīt teksta reģistru" at bounding box center [261, 174] width 262 height 14
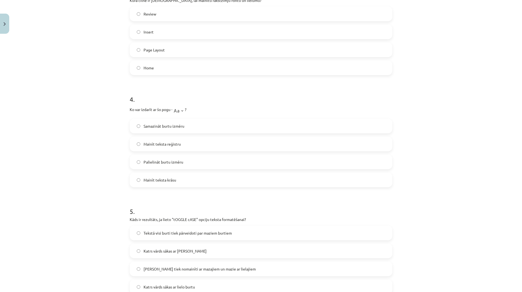
scroll to position [394, 0]
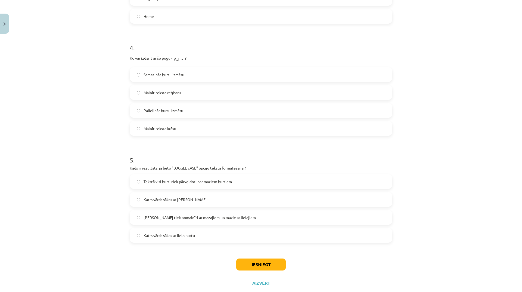
click at [194, 220] on span "Lielie burti tiek nomainīti ar mazajiem un mazie ar lielajiem" at bounding box center [200, 218] width 112 height 6
click at [244, 264] on button "Iesniegt" at bounding box center [260, 264] width 49 height 12
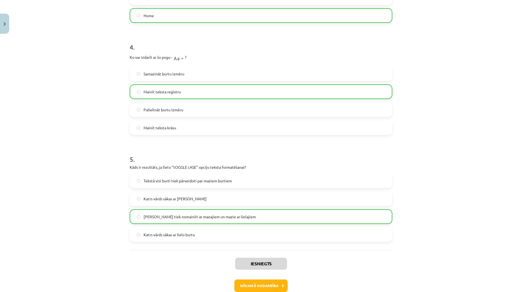
scroll to position [426, 0]
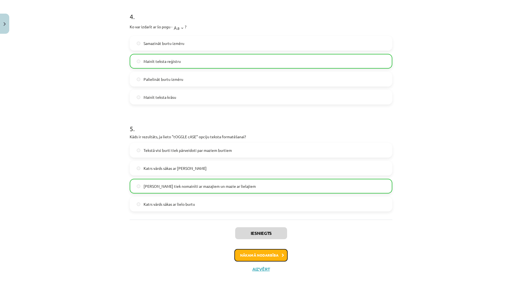
click at [253, 258] on button "Nākamā nodarbība" at bounding box center [260, 255] width 53 height 13
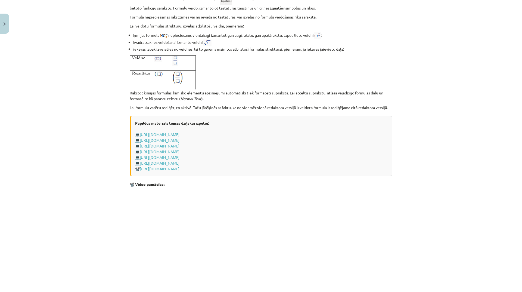
scroll to position [966, 0]
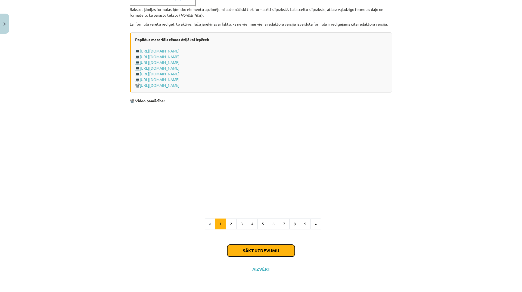
click at [272, 253] on button "Sākt uzdevumu" at bounding box center [260, 251] width 67 height 12
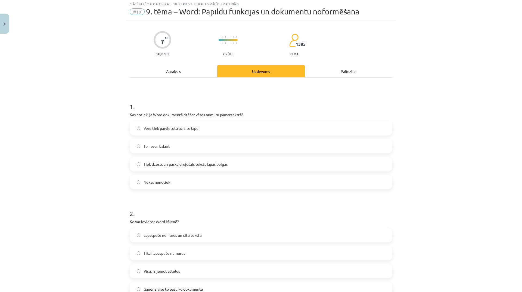
scroll to position [14, 0]
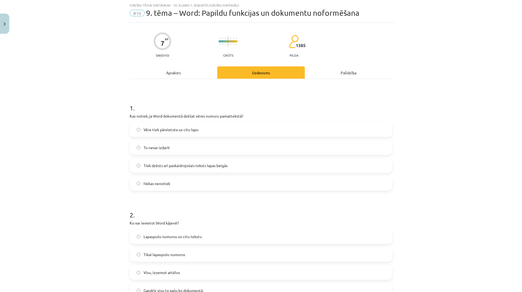
click at [180, 132] on span "Vēre tiek pārvietota uz citu lapu" at bounding box center [171, 130] width 55 height 6
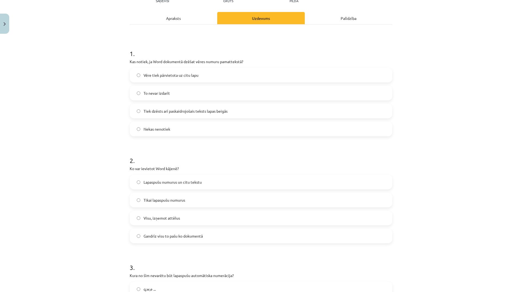
click at [186, 186] on label "Lapaspušu numurus un citu tekstu" at bounding box center [261, 182] width 262 height 14
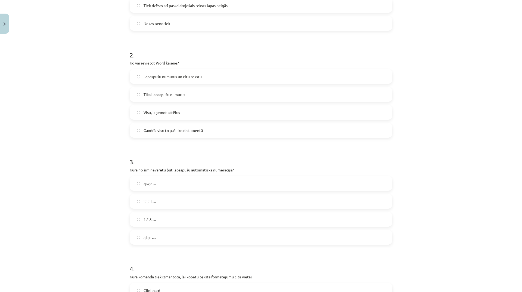
scroll to position [177, 0]
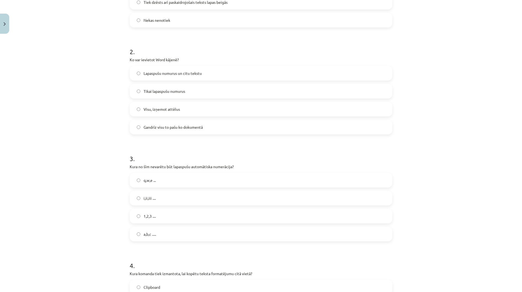
click at [161, 199] on label "i,ii,iii ...." at bounding box center [261, 198] width 262 height 14
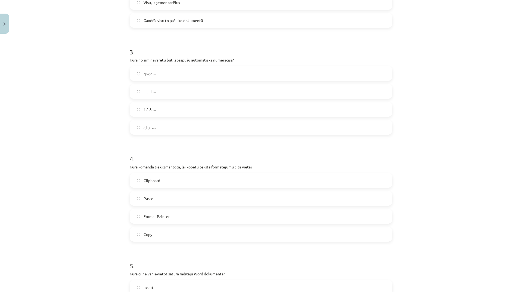
scroll to position [286, 0]
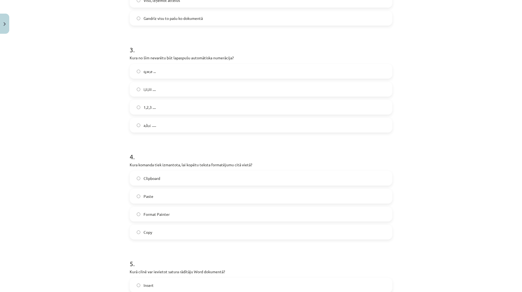
click at [169, 216] on label "Format Painter" at bounding box center [261, 214] width 262 height 14
click at [168, 178] on label "Clipboard" at bounding box center [261, 178] width 262 height 14
click at [156, 197] on label "Paste" at bounding box center [261, 196] width 262 height 14
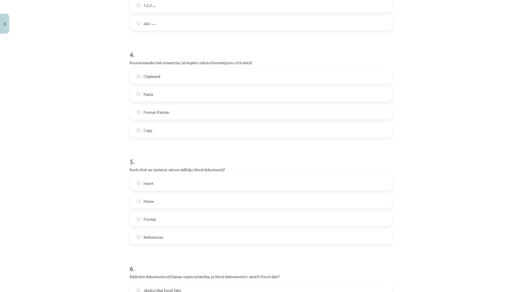
scroll to position [394, 0]
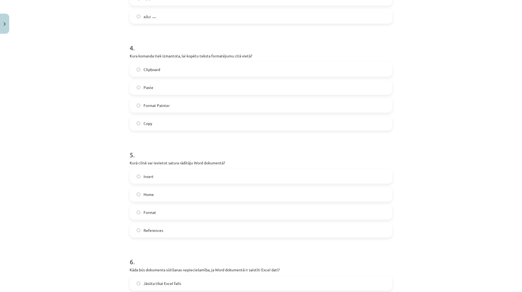
click at [160, 215] on label "Format" at bounding box center [261, 212] width 262 height 14
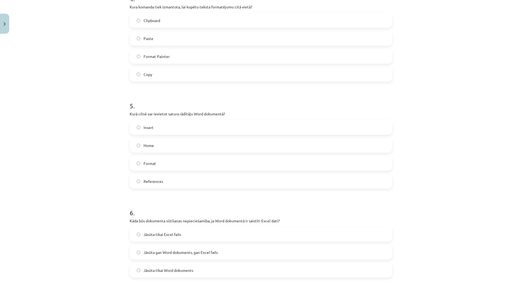
scroll to position [449, 0]
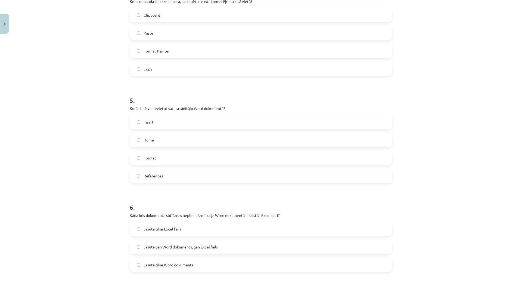
click at [151, 174] on span "References" at bounding box center [154, 176] width 20 height 6
click at [152, 162] on label "Format" at bounding box center [261, 158] width 262 height 14
click at [150, 178] on span "References" at bounding box center [154, 176] width 20 height 6
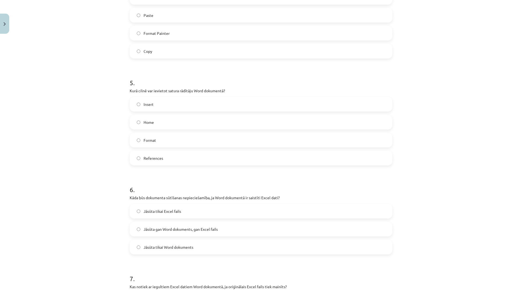
scroll to position [476, 0]
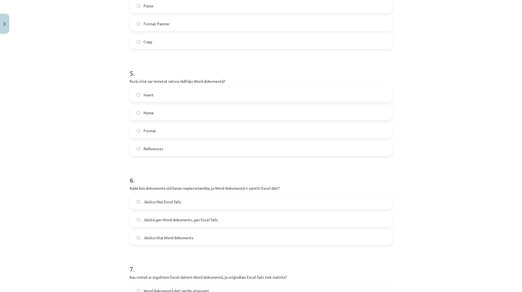
click at [165, 237] on span "Jāsūta tikai Word dokuments" at bounding box center [169, 238] width 50 height 6
click at [177, 221] on span "Jāsūta gan Word dokuments, gan Excel fails" at bounding box center [181, 220] width 74 height 6
click at [168, 202] on span "Jāsūta tikai Excel fails" at bounding box center [163, 202] width 38 height 6
click at [206, 224] on label "Jāsūta gan Word dokuments, gan Excel fails" at bounding box center [261, 220] width 262 height 14
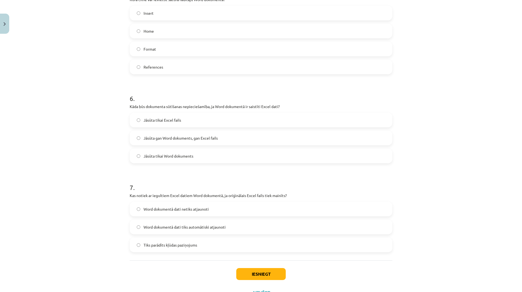
scroll to position [581, 0]
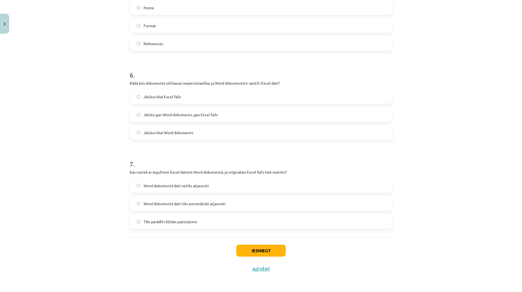
click at [169, 207] on label "Word dokumentā dati tiks automātiski atjaunoti" at bounding box center [261, 204] width 262 height 14
click at [169, 186] on span "Word dokumentā dati netiks atjaunoti" at bounding box center [176, 186] width 65 height 6
click at [165, 225] on label "Tiks parādīts kļūdas paziņojums" at bounding box center [261, 222] width 262 height 14
click at [180, 185] on span "Word dokumentā dati netiks atjaunoti" at bounding box center [176, 186] width 65 height 6
click at [166, 204] on span "Word dokumentā dati tiks automātiski atjaunoti" at bounding box center [185, 204] width 82 height 6
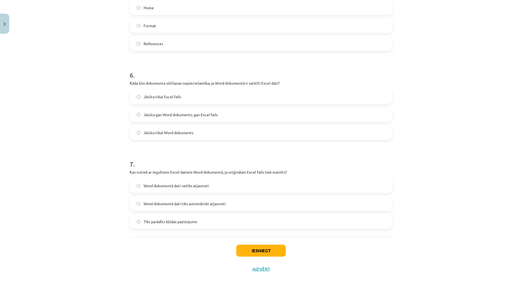
click at [175, 185] on span "Word dokumentā dati netiks atjaunoti" at bounding box center [176, 186] width 65 height 6
click at [186, 202] on span "Word dokumentā dati tiks automātiski atjaunoti" at bounding box center [185, 204] width 82 height 6
drag, startPoint x: 183, startPoint y: 182, endPoint x: 181, endPoint y: 185, distance: 3.5
click at [183, 182] on label "Word dokumentā dati netiks atjaunoti" at bounding box center [261, 186] width 262 height 14
click at [181, 208] on label "Word dokumentā dati tiks automātiski atjaunoti" at bounding box center [261, 204] width 262 height 14
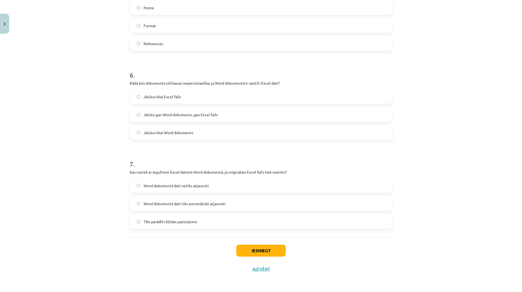
click at [176, 185] on span "Word dokumentā dati netiks atjaunoti" at bounding box center [176, 186] width 65 height 6
click at [175, 200] on label "Word dokumentā dati tiks automātiski atjaunoti" at bounding box center [261, 204] width 262 height 14
click at [177, 188] on label "Word dokumentā dati netiks atjaunoti" at bounding box center [261, 186] width 262 height 14
click at [242, 245] on button "Iesniegt" at bounding box center [260, 251] width 49 height 12
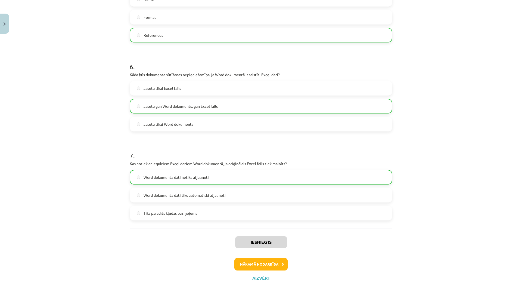
scroll to position [598, 0]
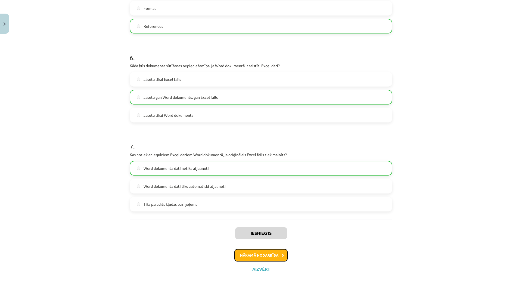
click at [255, 255] on button "Nākamā nodarbība" at bounding box center [260, 255] width 53 height 13
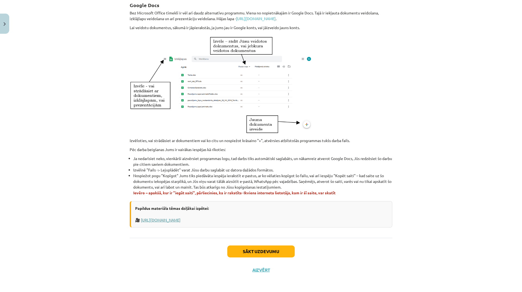
scroll to position [234, 0]
click at [240, 249] on button "Sākt uzdevumu" at bounding box center [260, 251] width 67 height 12
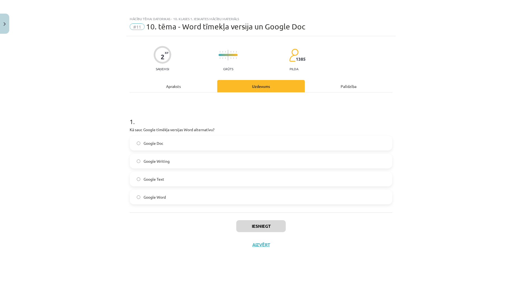
scroll to position [0, 0]
click at [150, 141] on span "Google Doc" at bounding box center [154, 143] width 20 height 6
click at [240, 220] on div "Iesniegt Aizvērt" at bounding box center [261, 231] width 263 height 38
click at [242, 222] on button "Iesniegt" at bounding box center [260, 226] width 49 height 12
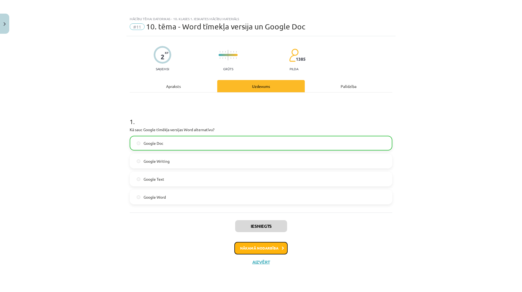
click at [249, 248] on button "Nākamā nodarbība" at bounding box center [260, 248] width 53 height 13
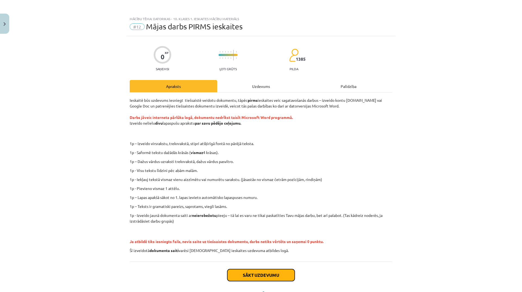
click at [244, 272] on button "Sākt uzdevumu" at bounding box center [260, 275] width 67 height 12
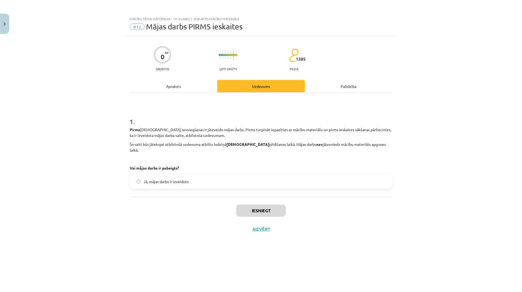
click at [160, 179] on span "Jā, mājas darbs ir izveidots" at bounding box center [166, 182] width 45 height 6
click at [250, 205] on button "Iesniegt" at bounding box center [260, 211] width 49 height 12
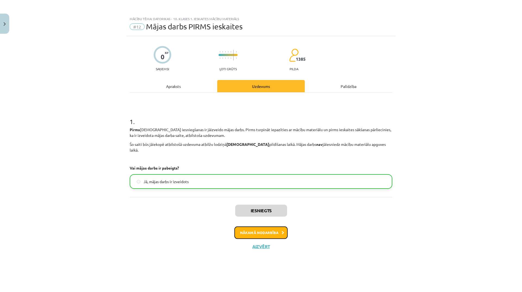
click at [244, 226] on button "Nākamā nodarbība" at bounding box center [260, 232] width 53 height 13
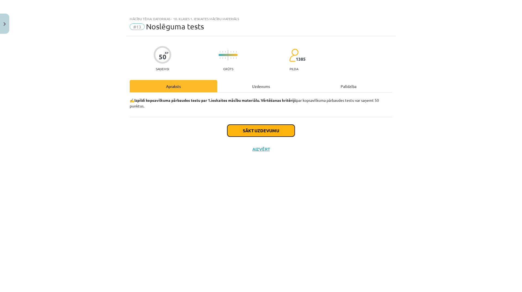
click at [256, 133] on button "Sākt uzdevumu" at bounding box center [260, 131] width 67 height 12
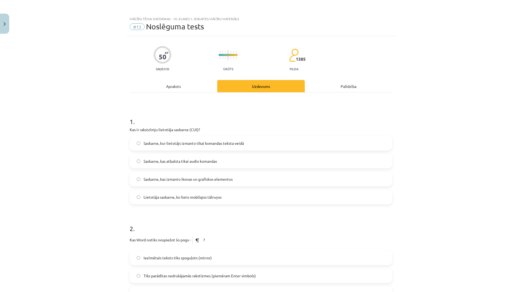
scroll to position [82, 0]
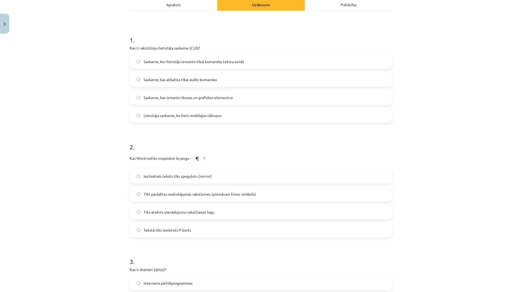
click at [173, 230] on span "Tekstā tiks ievietots P burts" at bounding box center [168, 230] width 48 height 6
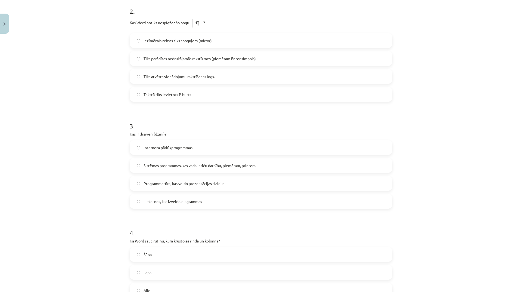
scroll to position [218, 0]
click at [208, 165] on span "Sistēmas programmas, kas vada ierīču darbību, piemēram, printera" at bounding box center [200, 165] width 112 height 6
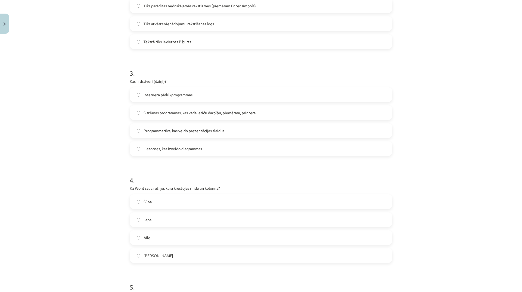
scroll to position [272, 0]
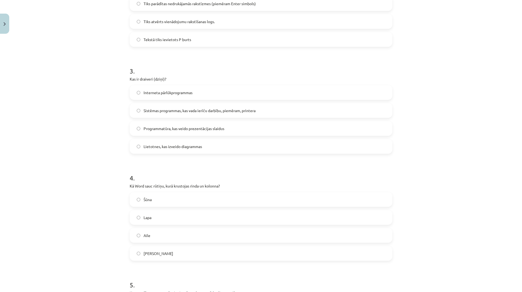
click at [157, 196] on label "Šūna" at bounding box center [261, 200] width 262 height 14
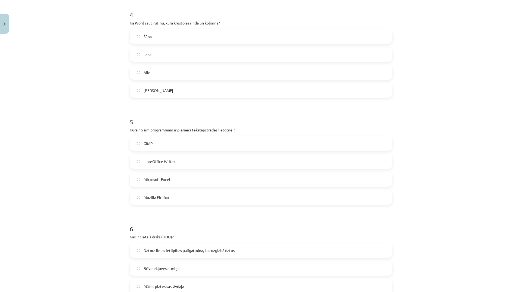
scroll to position [435, 0]
click at [166, 163] on span "LibreOffice Writer" at bounding box center [160, 161] width 32 height 6
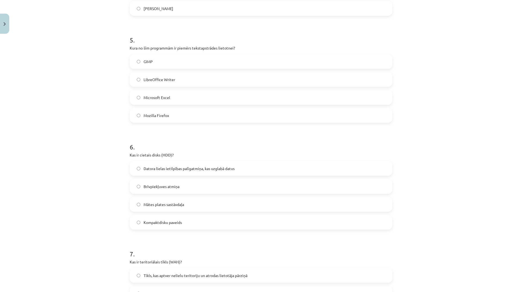
click at [174, 169] on span "Datora lielas ietilpības palīgatmiņa, kas uzglabā datus" at bounding box center [189, 169] width 91 height 6
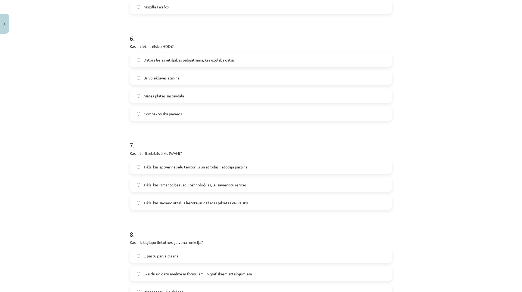
scroll to position [626, 0]
click at [197, 205] on span "Tīkls, kas savieno attālus lietotājus dažādās pilsētās vai valstīs" at bounding box center [196, 203] width 105 height 6
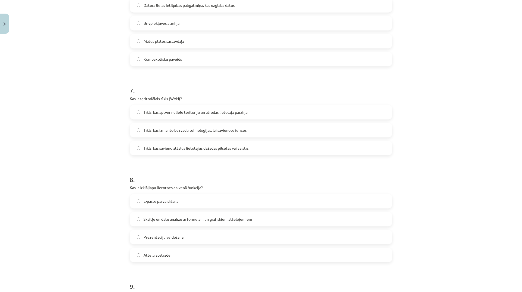
scroll to position [707, 0]
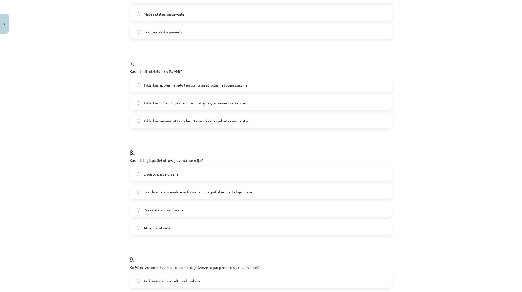
click at [175, 213] on label "Prezentāciju veidošana" at bounding box center [261, 210] width 262 height 14
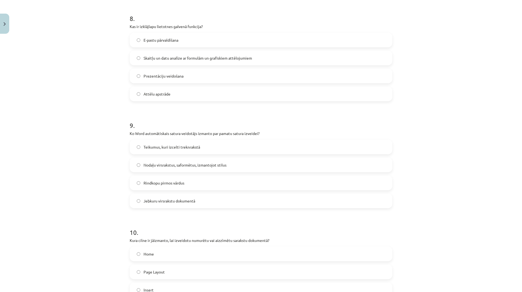
scroll to position [843, 0]
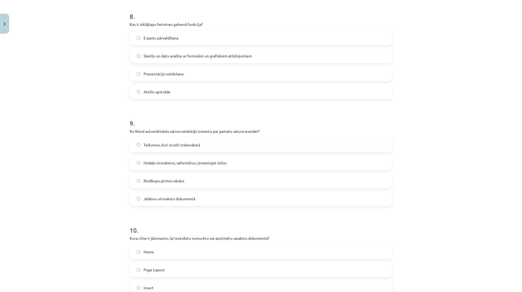
click at [174, 202] on label "Jebkuru virsrakstu dokumentā" at bounding box center [261, 199] width 262 height 14
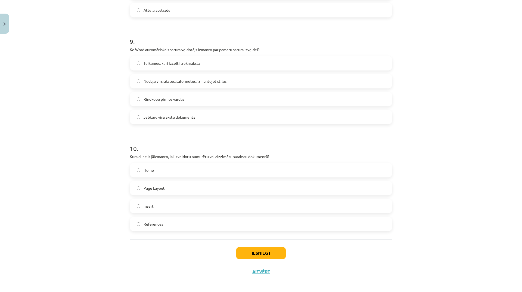
scroll to position [927, 0]
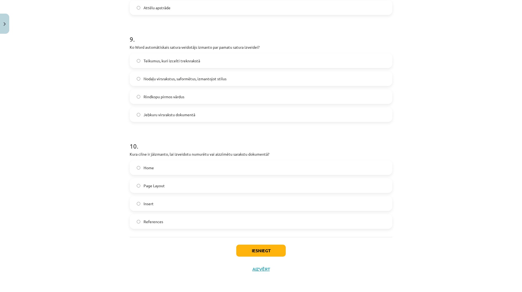
click at [159, 222] on span "References" at bounding box center [154, 222] width 20 height 6
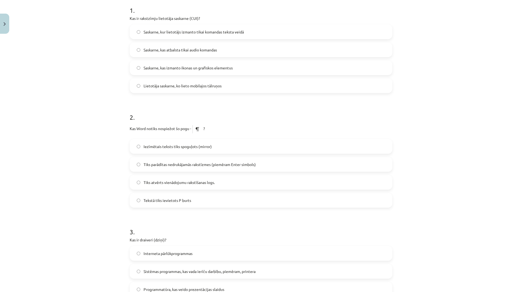
scroll to position [0, 0]
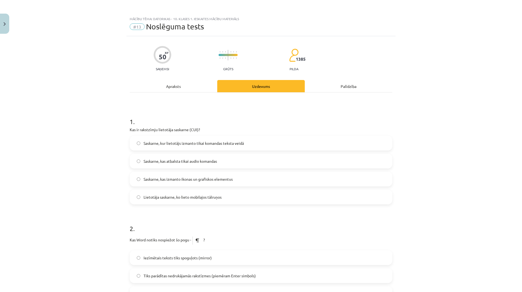
click at [185, 180] on span "Saskarne, kas izmanto ikonas un grafiskos elementus" at bounding box center [188, 179] width 89 height 6
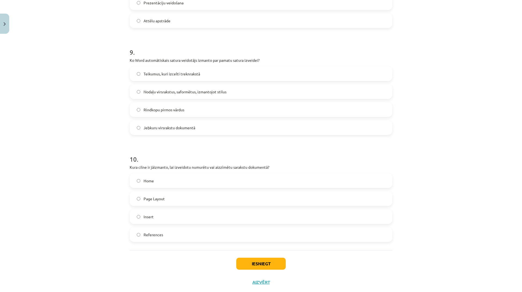
scroll to position [927, 0]
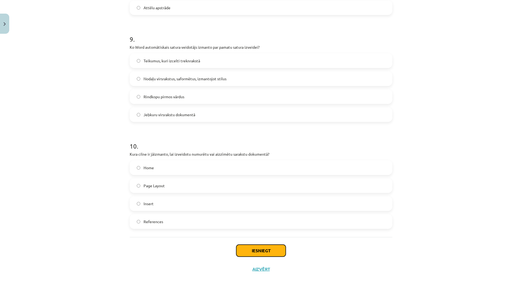
click at [270, 253] on button "Iesniegt" at bounding box center [260, 251] width 49 height 12
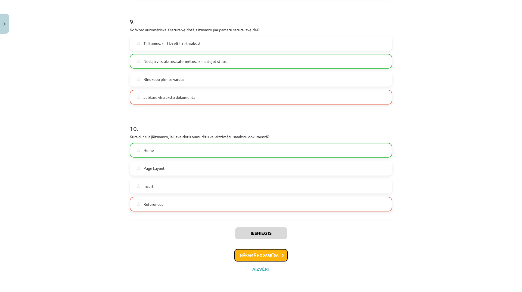
click at [263, 260] on button "Nākamā nodarbība" at bounding box center [260, 255] width 53 height 13
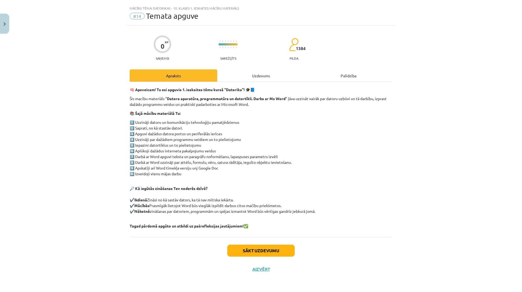
scroll to position [11, 0]
click at [249, 252] on button "Sākt uzdevumu" at bounding box center [260, 251] width 67 height 12
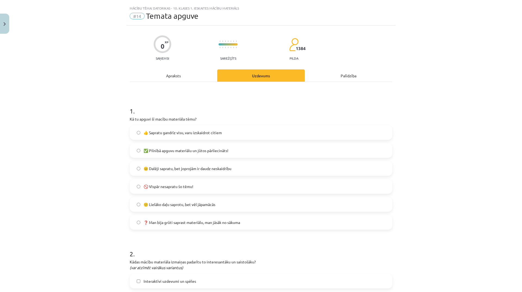
click at [168, 188] on span "🚫 Vispār nesapratu šo tēmu!" at bounding box center [169, 187] width 50 height 6
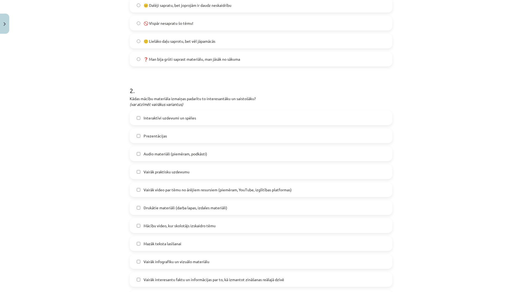
click at [199, 205] on span "Drukātie materiāli (darba lapas, izdales materiāli)" at bounding box center [186, 208] width 84 height 6
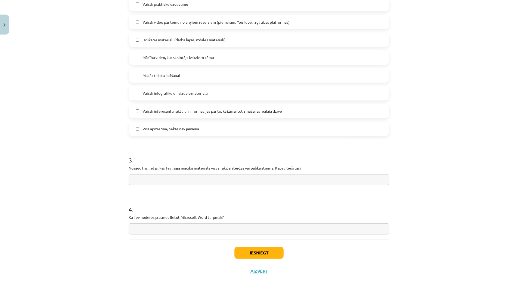
scroll to position [345, 0]
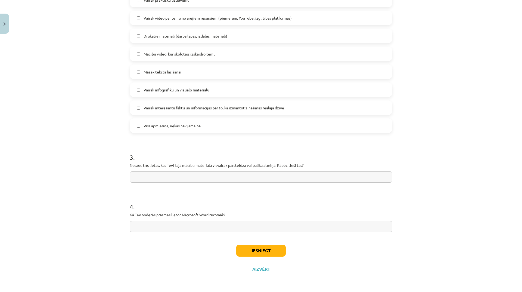
click at [199, 180] on input "text" at bounding box center [261, 176] width 263 height 11
type input "**********"
click at [216, 224] on input "text" at bounding box center [261, 226] width 263 height 11
type input "**********"
click at [169, 179] on input "**********" at bounding box center [261, 176] width 263 height 11
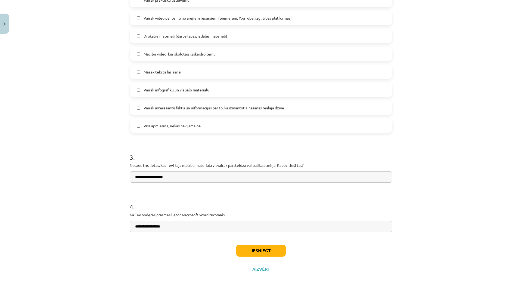
type input "**********"
click at [246, 255] on button "Iesniegt" at bounding box center [260, 251] width 49 height 12
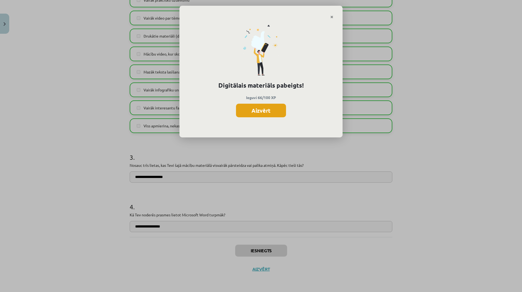
click at [274, 109] on button "Aizvērt" at bounding box center [261, 111] width 50 height 14
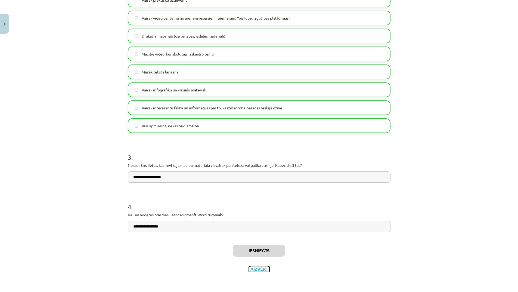
drag, startPoint x: 257, startPoint y: 270, endPoint x: 244, endPoint y: 267, distance: 13.0
click at [256, 270] on button "Aizvērt" at bounding box center [259, 268] width 21 height 5
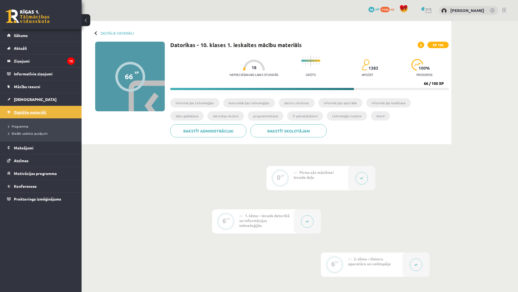
click at [36, 113] on span "Digitālie materiāli" at bounding box center [30, 112] width 32 height 5
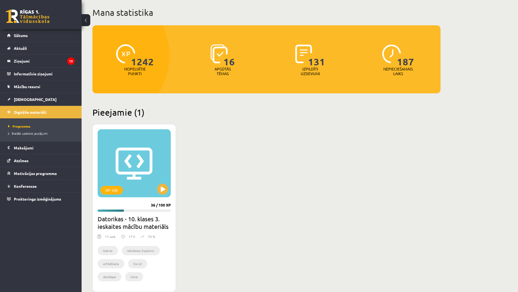
scroll to position [82, 0]
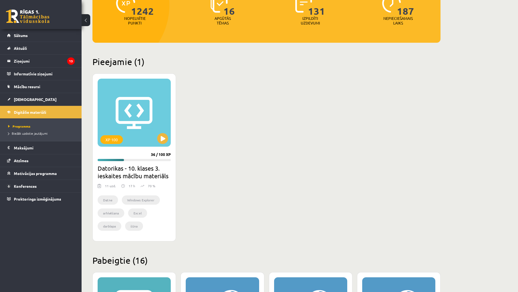
click at [147, 173] on h2 "Datorikas - 10. klases 3. ieskaites mācību materiāls" at bounding box center [134, 171] width 73 height 15
click at [159, 143] on button at bounding box center [162, 138] width 11 height 11
click at [168, 142] on div "XP 100" at bounding box center [134, 113] width 73 height 68
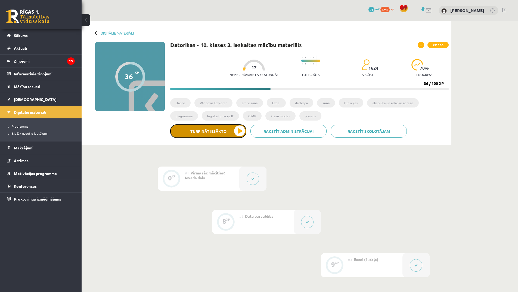
click at [236, 132] on button "Turpināt iesākto" at bounding box center [208, 131] width 76 height 14
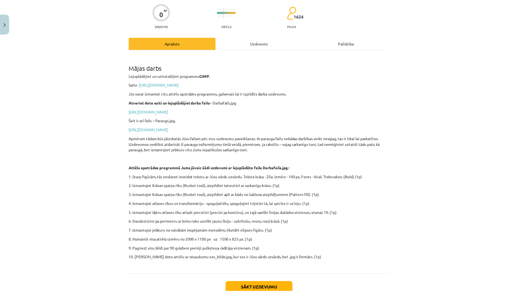
scroll to position [81, 0]
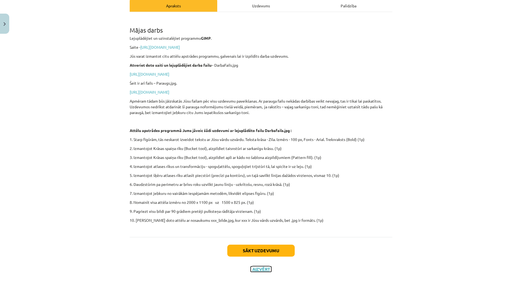
click at [259, 270] on button "Aizvērt" at bounding box center [261, 268] width 21 height 5
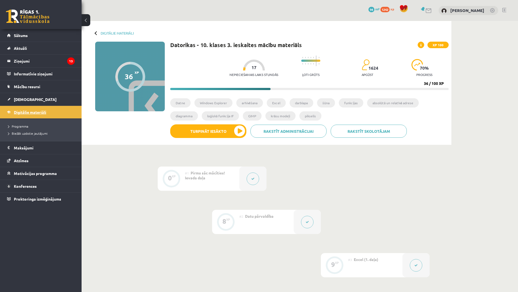
click at [33, 113] on span "Digitālie materiāli" at bounding box center [30, 112] width 32 height 5
